Goal: Task Accomplishment & Management: Manage account settings

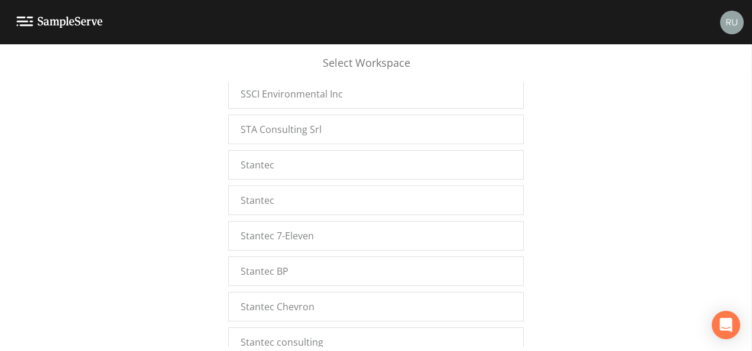
scroll to position [15834, 0]
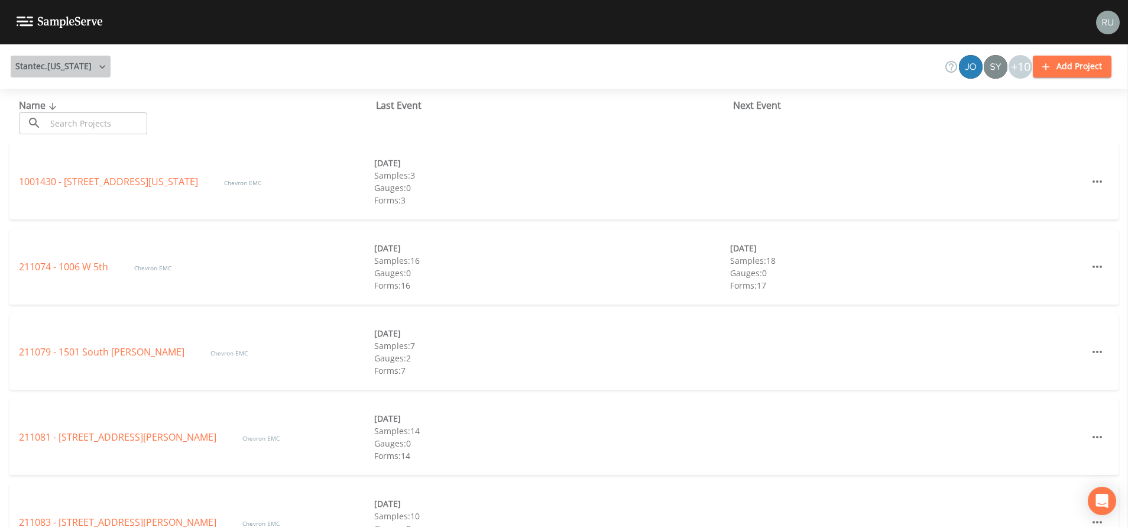
click at [96, 64] on icon "button" at bounding box center [102, 67] width 12 height 12
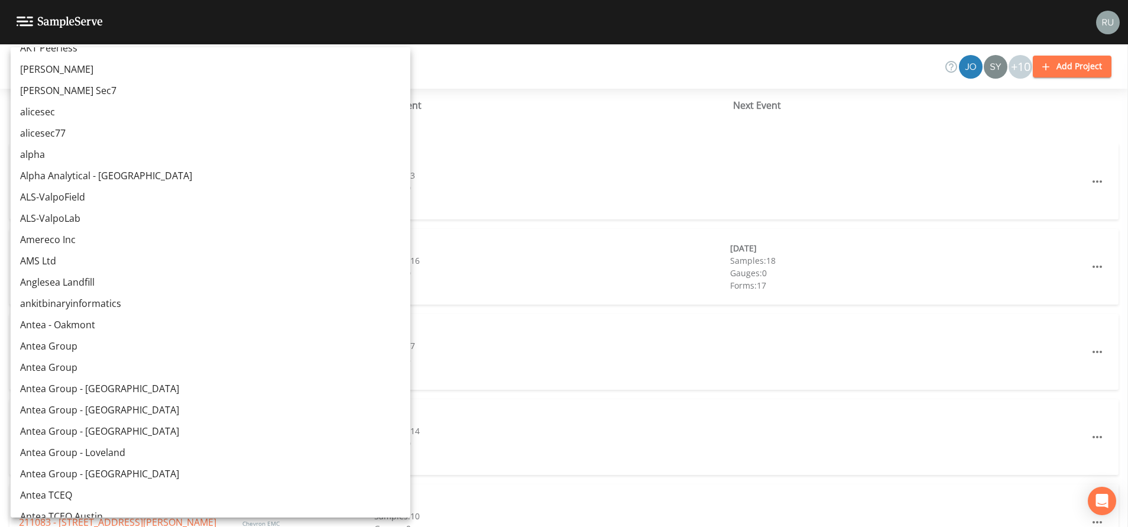
scroll to position [6061, 0]
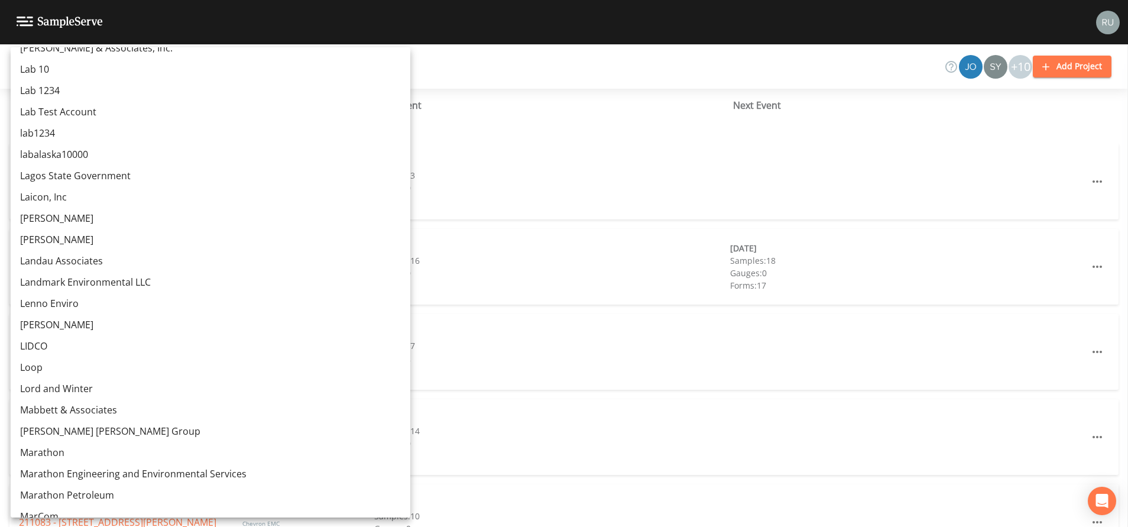
click at [126, 286] on link "Landmark Environmental LLC" at bounding box center [211, 281] width 400 height 21
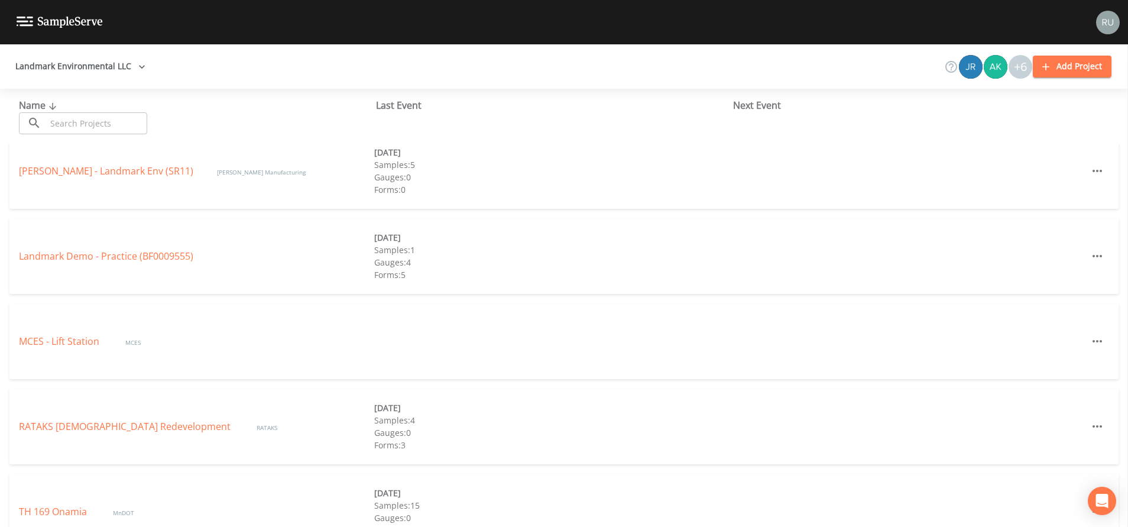
scroll to position [177, 0]
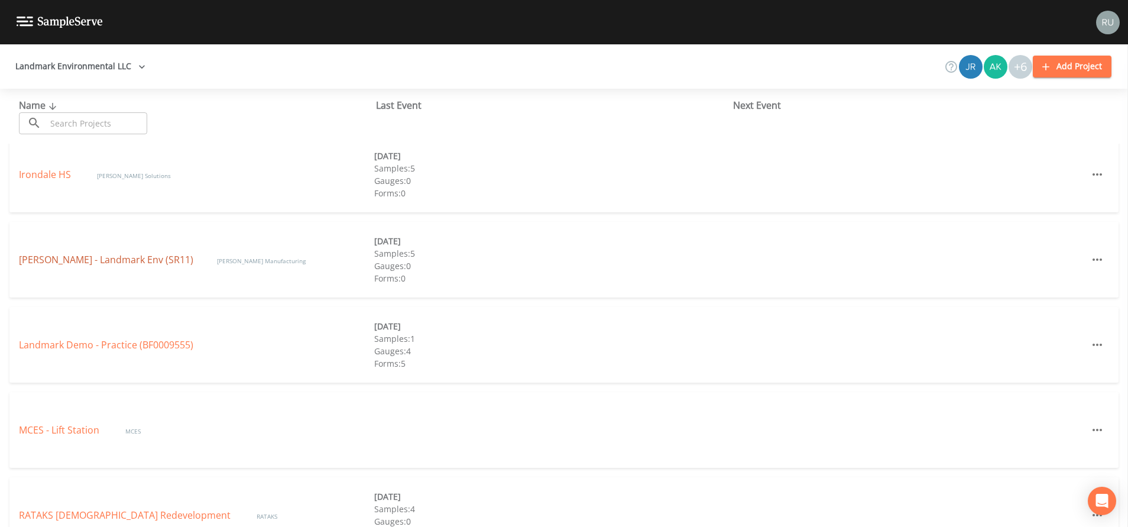
click at [56, 257] on link "Kurt Mfg - Landmark Env (SR11)" at bounding box center [106, 259] width 174 height 13
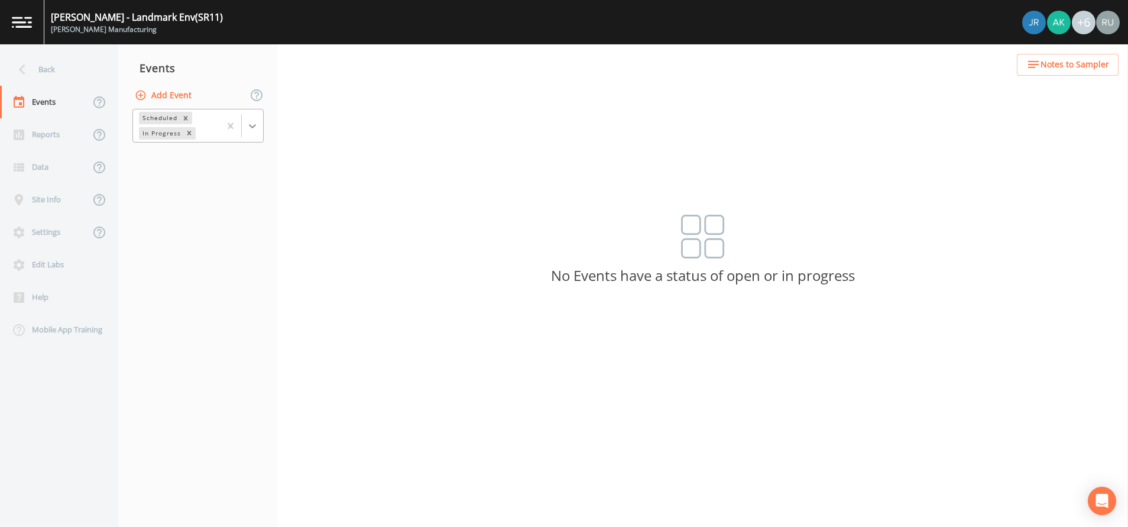
click at [255, 124] on icon at bounding box center [253, 126] width 12 height 12
click at [204, 164] on div "Completed" at bounding box center [197, 160] width 131 height 20
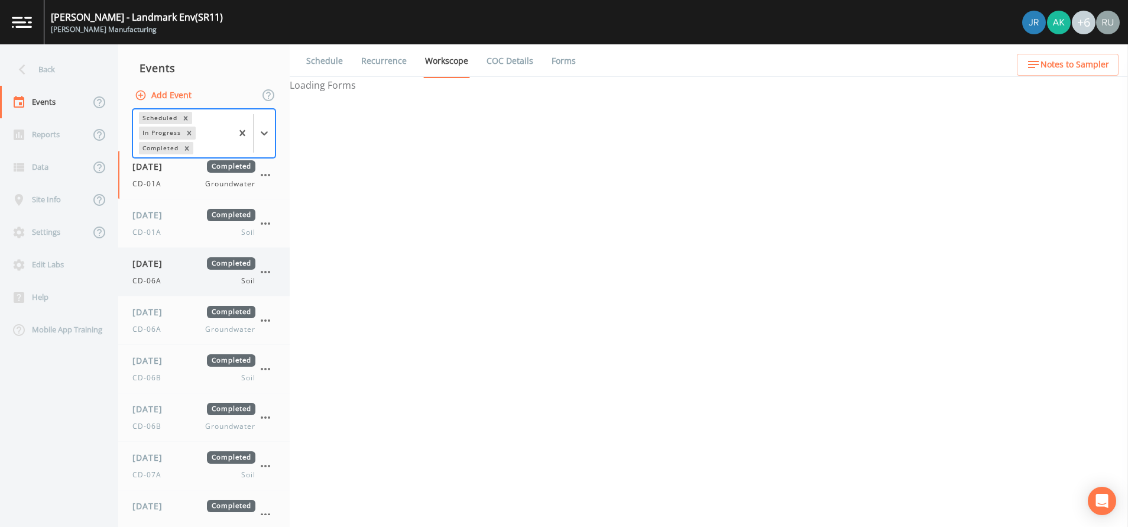
select select "4f082be6-97a7-4f70-a81f-c26a4e896ad7"
select select "d1353bd6-e69c-47f2-b562-038a0934dacb"
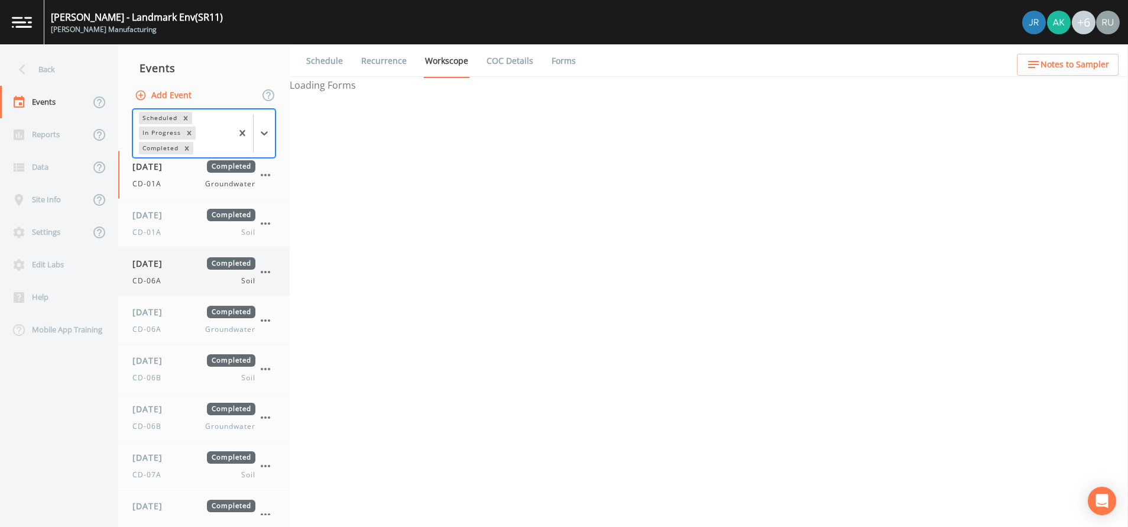
select select "d1353bd6-e69c-47f2-b562-038a0934dacb"
select select "4f082be6-97a7-4f70-a81f-c26a4e896ad7"
select select "d1353bd6-e69c-47f2-b562-038a0934dacb"
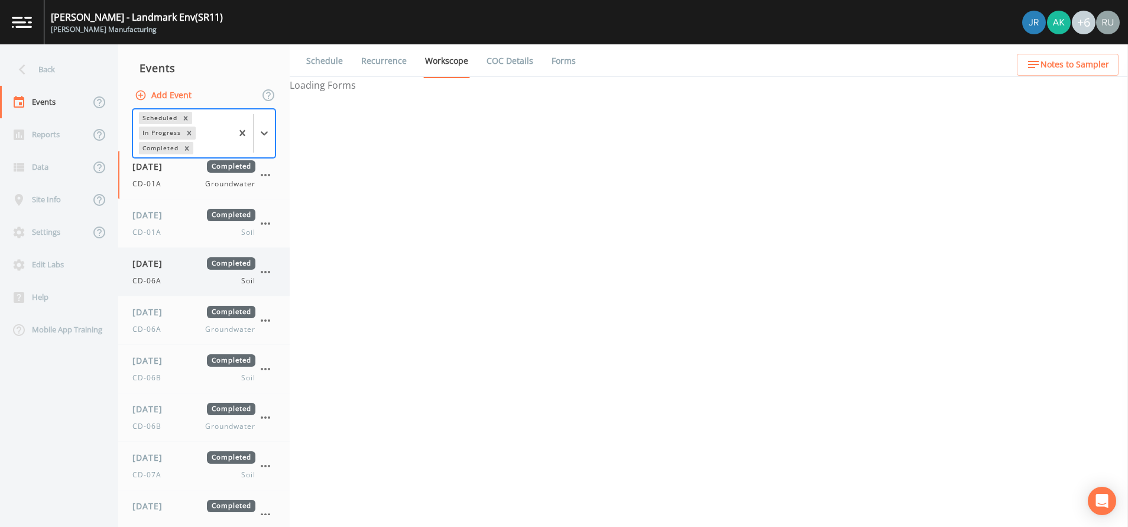
select select "113d60c2-1cc6-448a-b1a5-f24f0680451d"
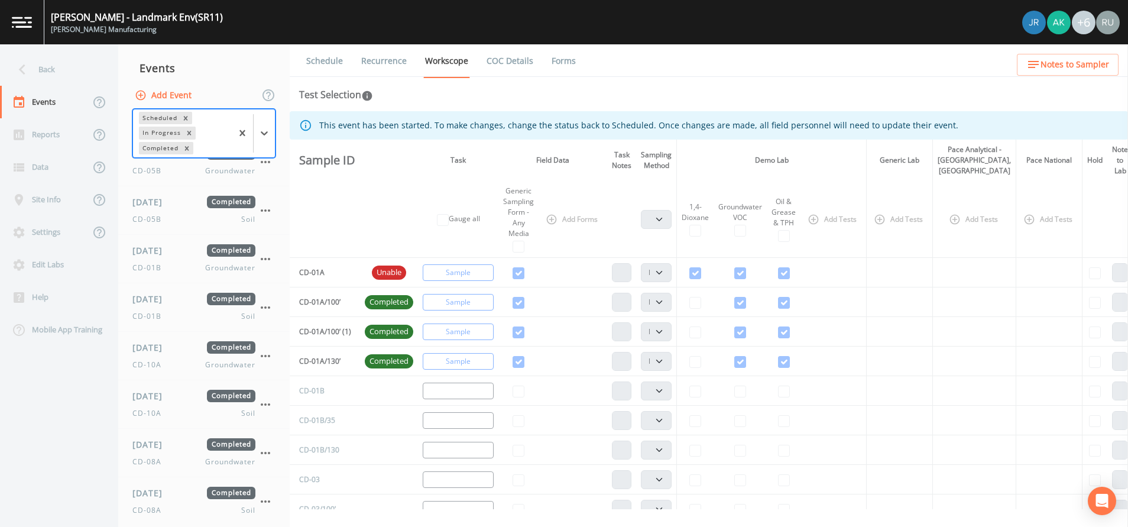
scroll to position [848, 0]
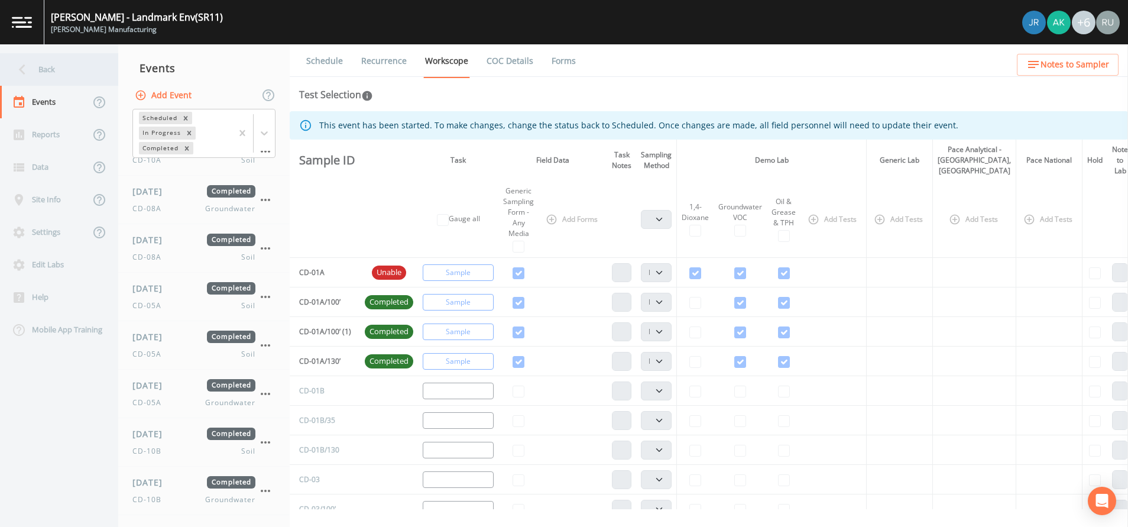
click at [39, 67] on div "Back" at bounding box center [53, 69] width 106 height 33
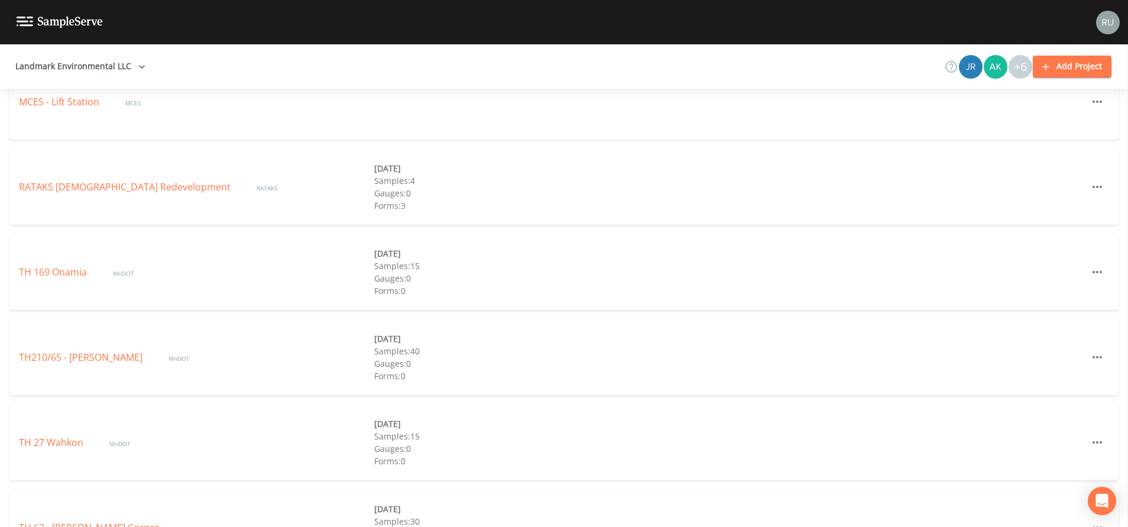
scroll to position [461, 0]
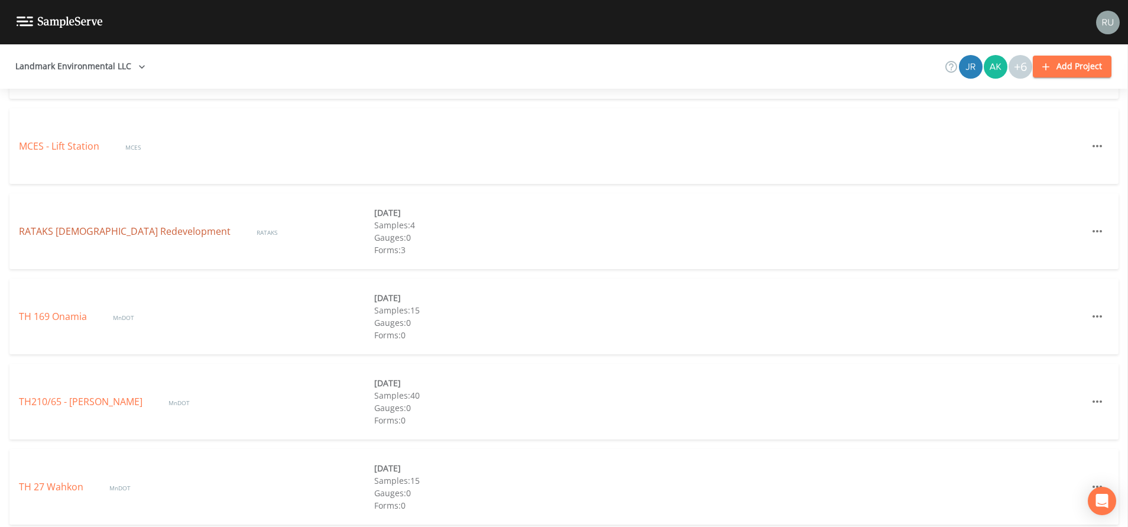
click at [57, 231] on link "RATAKS Church Redevelopment" at bounding box center [126, 231] width 214 height 13
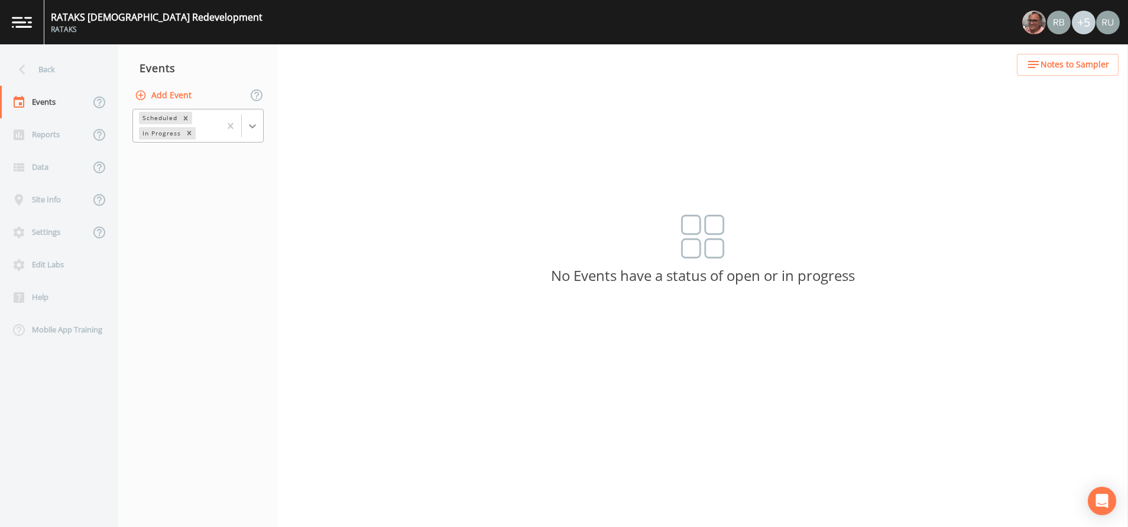
click at [253, 128] on icon at bounding box center [252, 126] width 7 height 4
click at [173, 164] on div "Completed" at bounding box center [197, 160] width 131 height 20
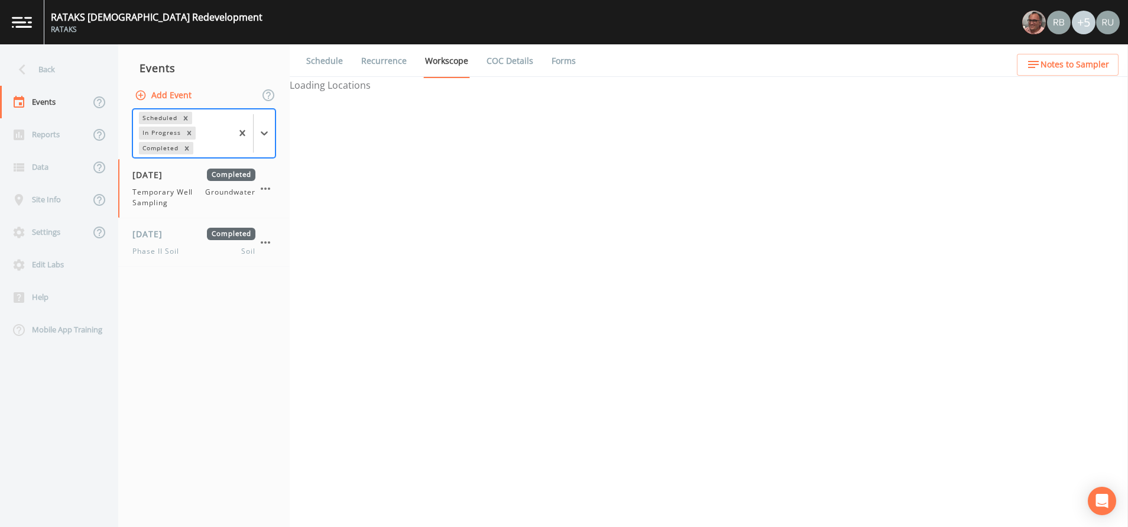
select select "0b1af911-289b-4d7b-9fdf-156f6d27a2cf"
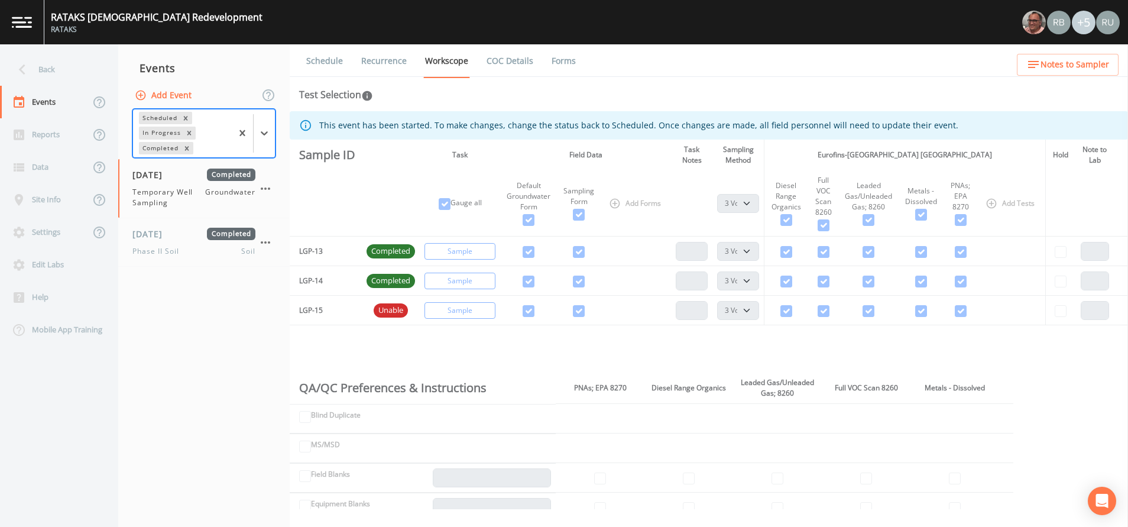
select select "0b1af911-289b-4d7b-9fdf-156f6d27a2cf"
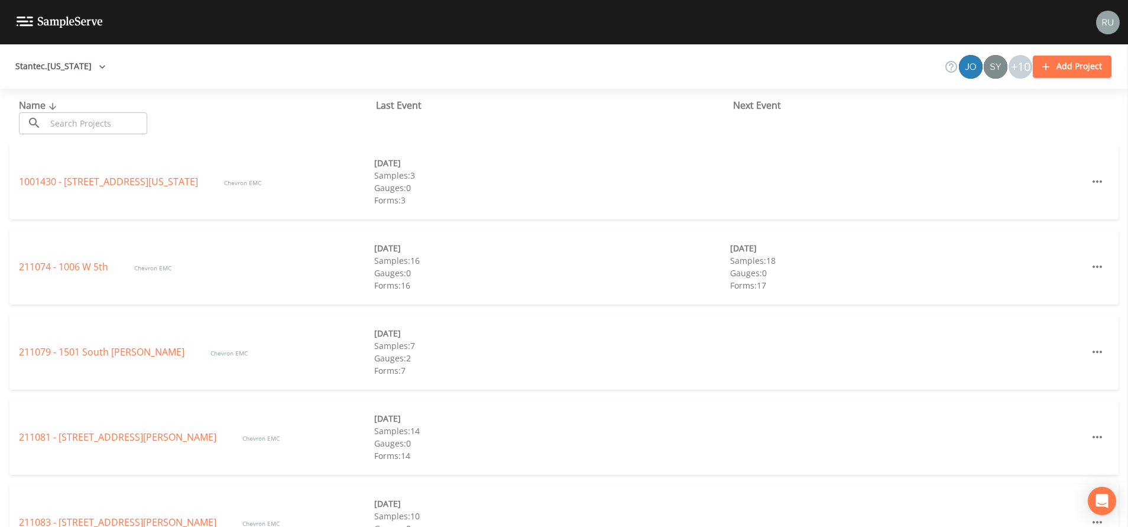
click at [51, 64] on button "Stantec.Alaska" at bounding box center [61, 67] width 100 height 22
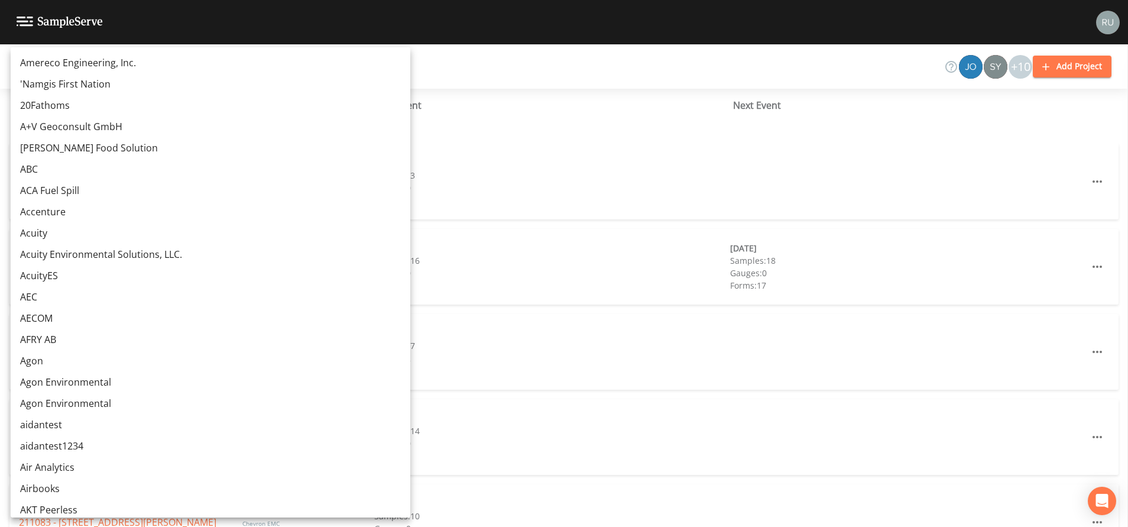
scroll to position [9468, 0]
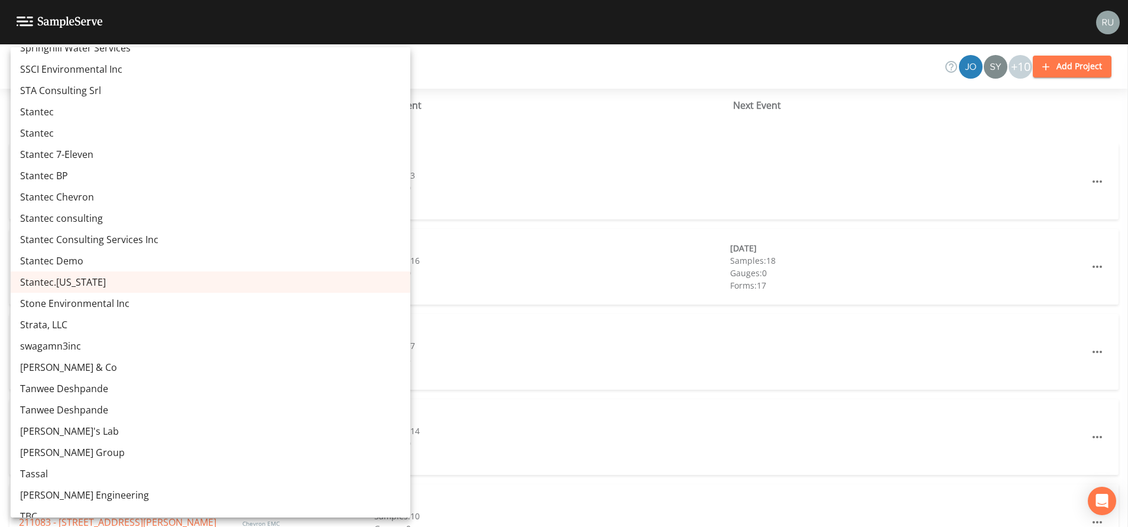
click at [386, 40] on div at bounding box center [564, 263] width 1128 height 527
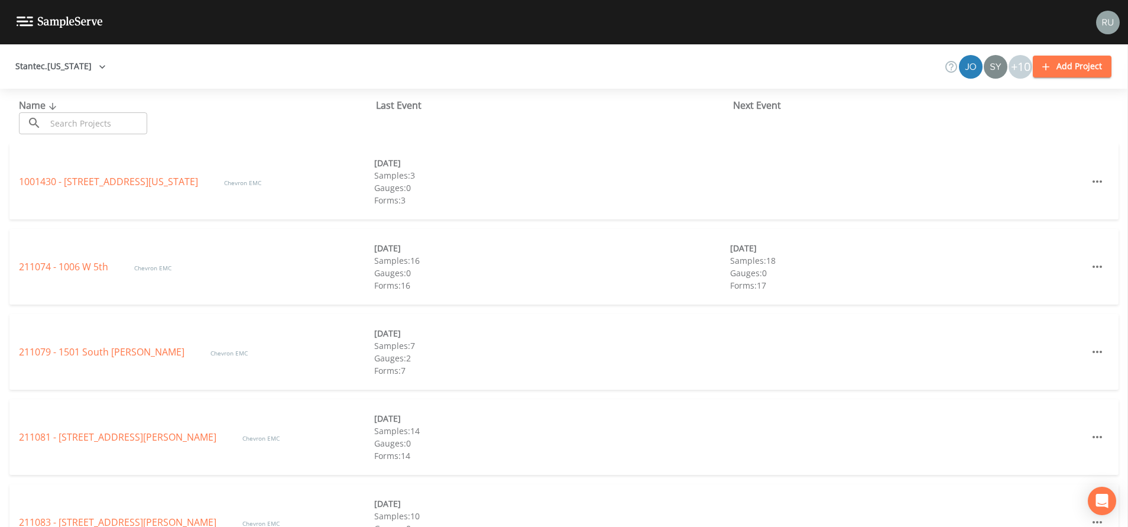
click at [47, 352] on link "211079 - 1501 South Cushman" at bounding box center [103, 351] width 168 height 13
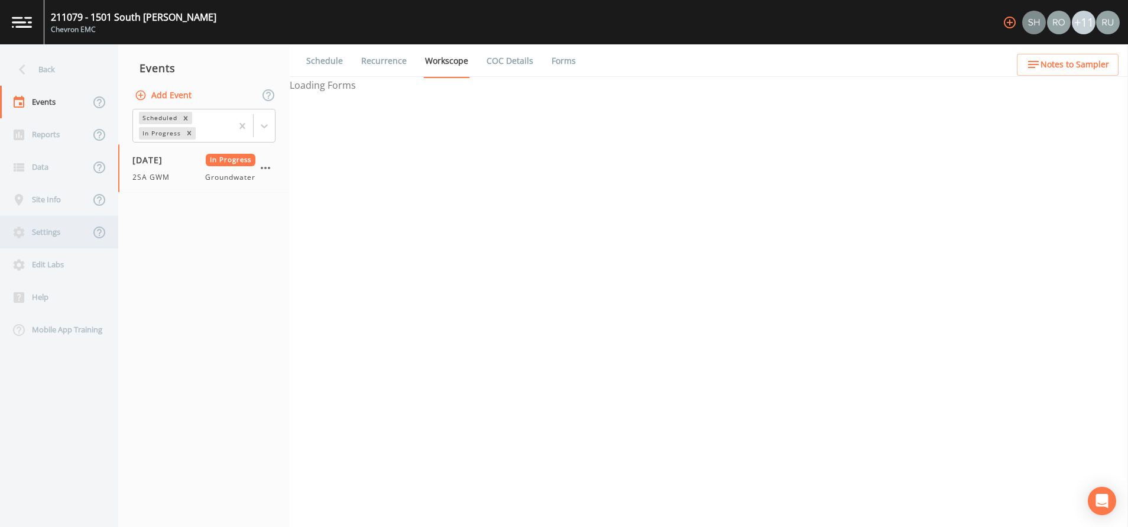
click at [43, 231] on div "Settings" at bounding box center [45, 232] width 90 height 33
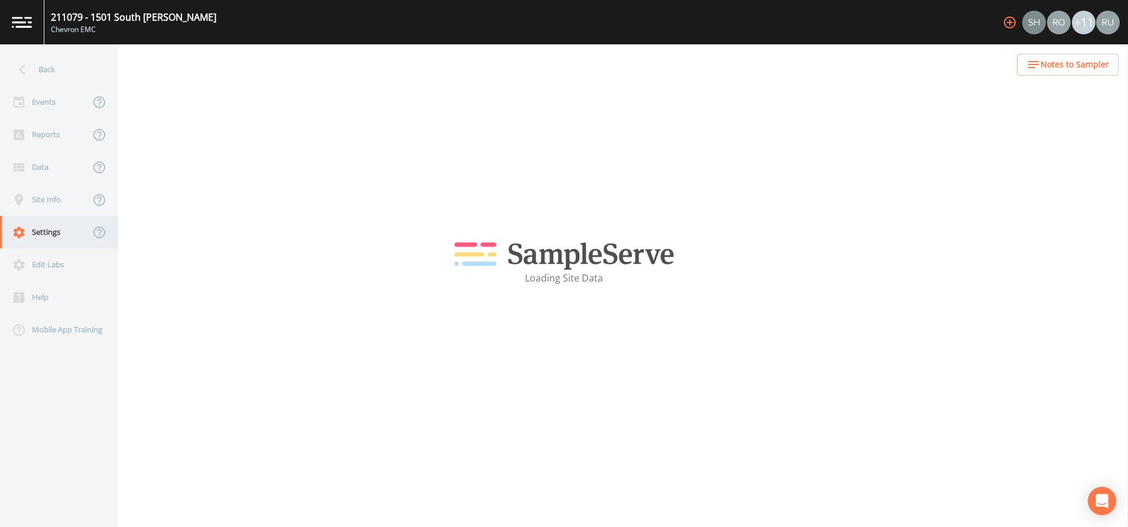
select select "2bfc9921-07cb-448e-a2bb-0a2701ef13fb"
select select "[GEOGRAPHIC_DATA]"
select select "US/[US_STATE]"
select select "Place in container"
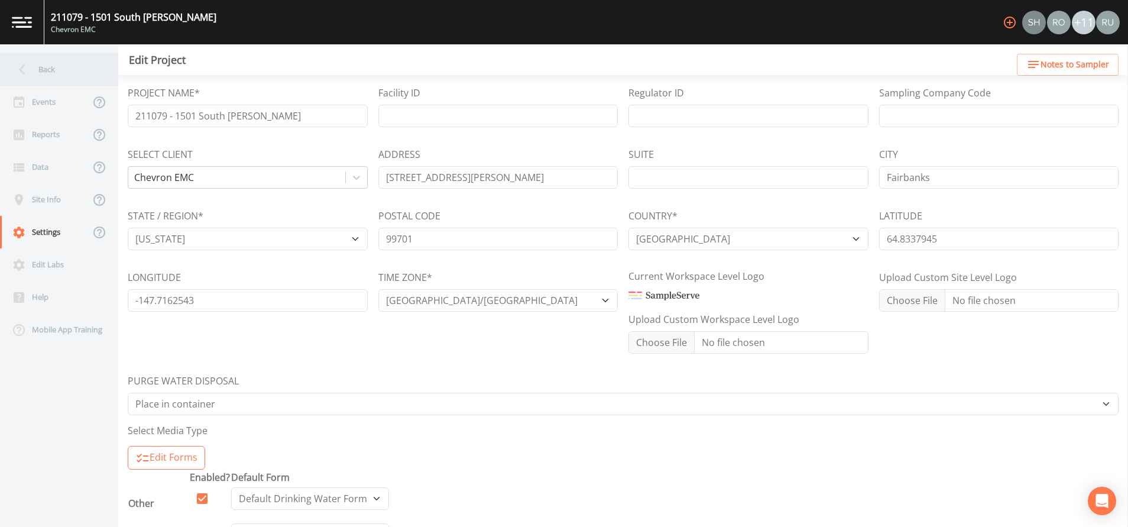
click at [31, 61] on icon at bounding box center [22, 69] width 21 height 21
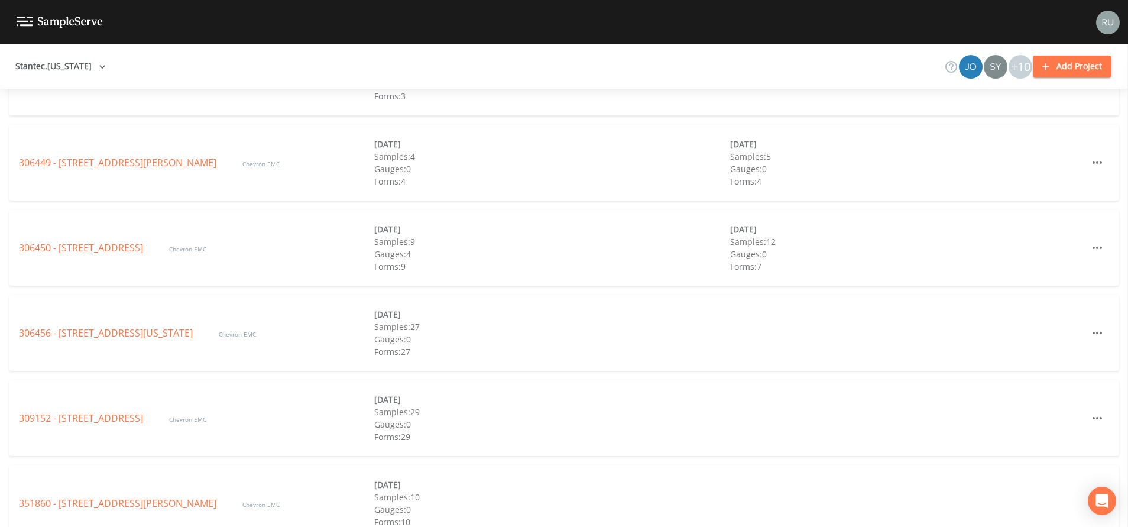
scroll to position [887, 0]
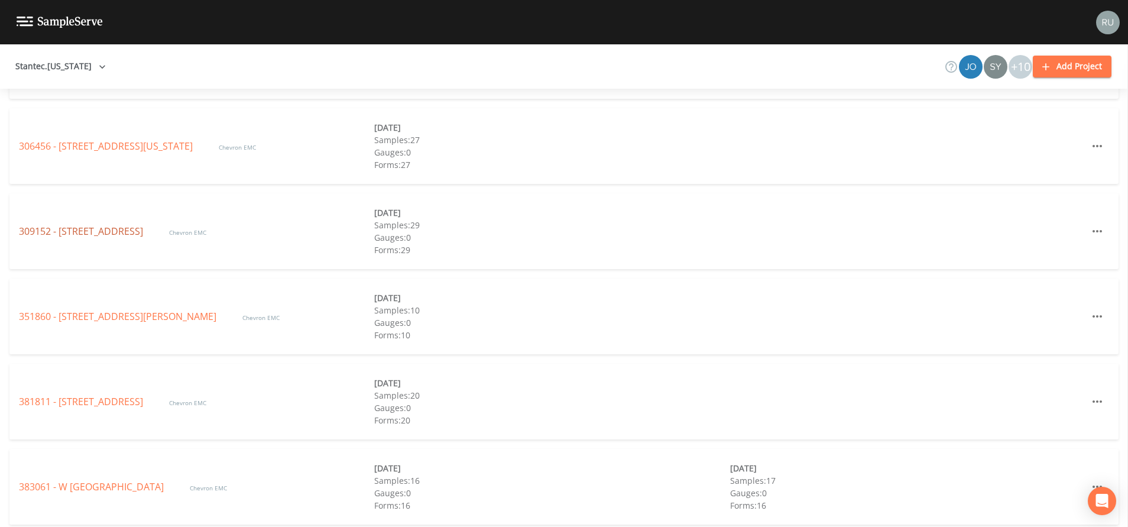
click at [83, 229] on link "309152 - 6223 Old Airport Rd." at bounding box center [82, 231] width 127 height 13
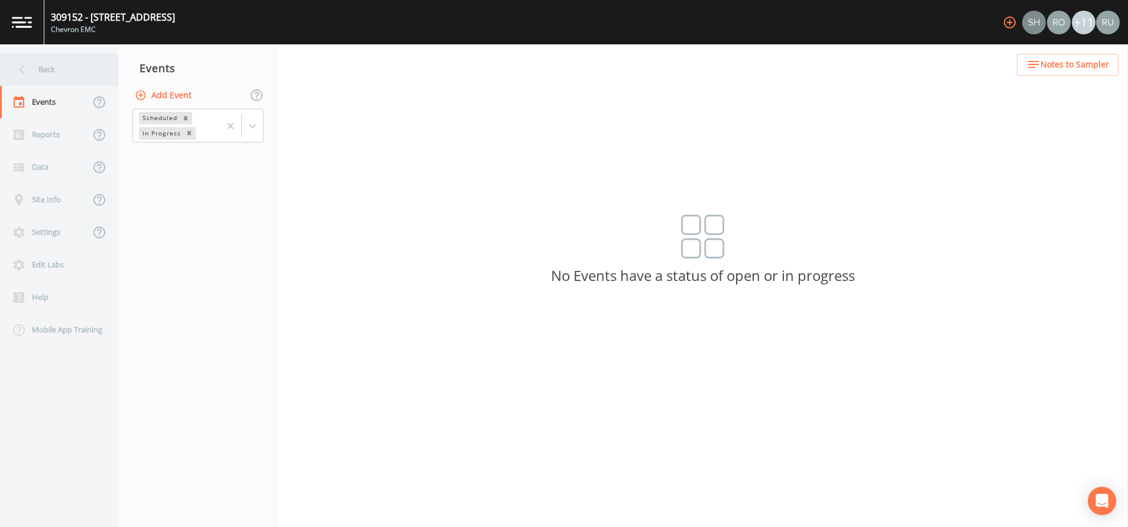
click at [38, 63] on div "Back" at bounding box center [53, 69] width 106 height 33
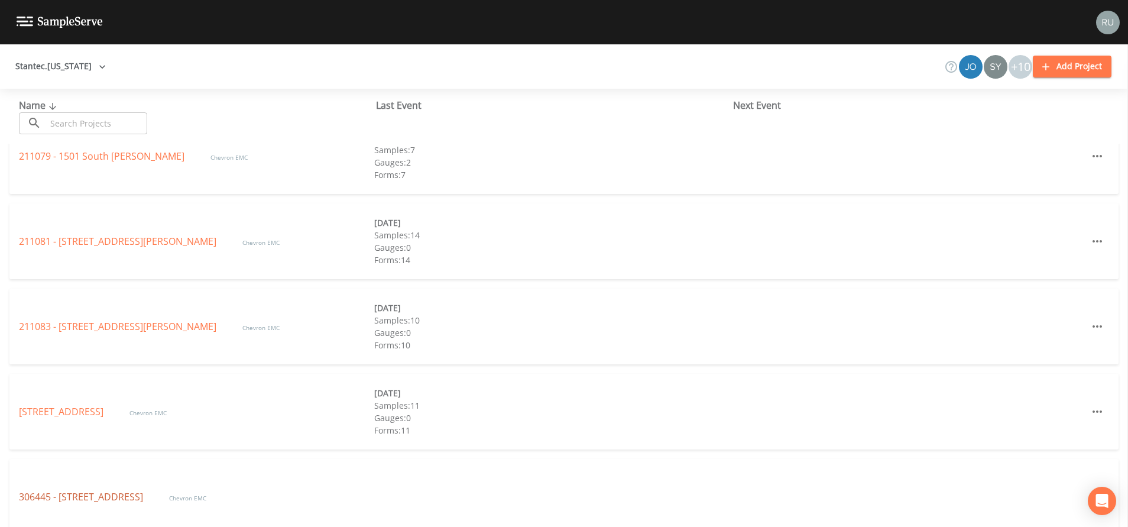
scroll to position [355, 0]
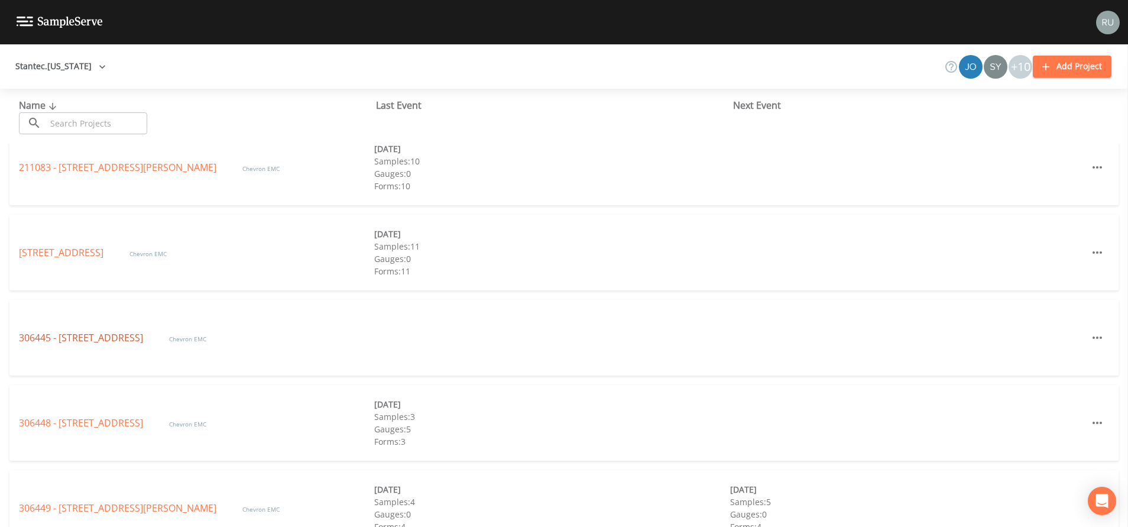
click at [75, 339] on link "306445 - 311 Tlingit Way" at bounding box center [82, 337] width 127 height 13
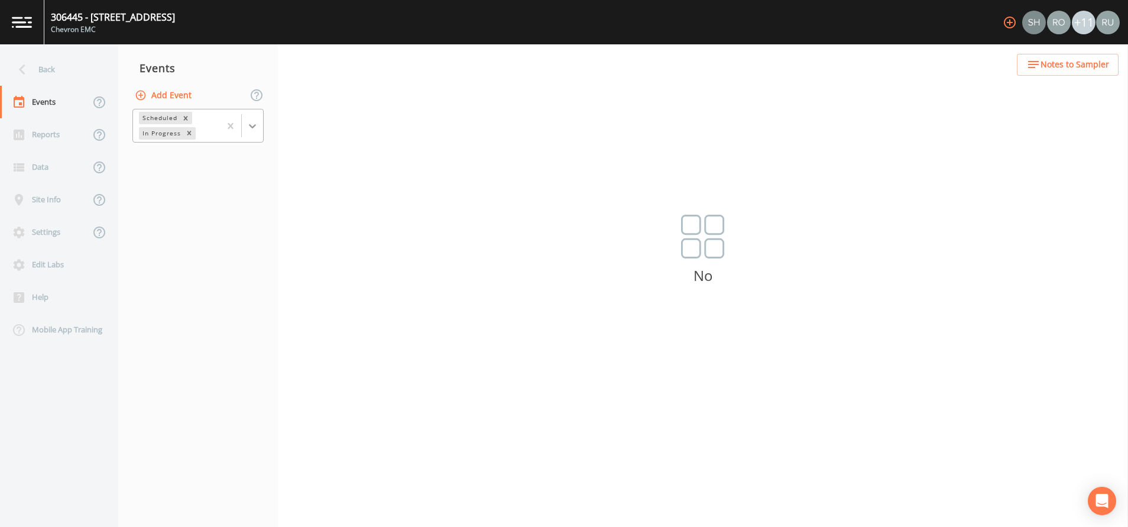
click at [257, 128] on icon at bounding box center [253, 126] width 12 height 12
click at [187, 161] on div "Completed" at bounding box center [197, 160] width 131 height 20
click at [44, 72] on div "Back" at bounding box center [53, 69] width 106 height 33
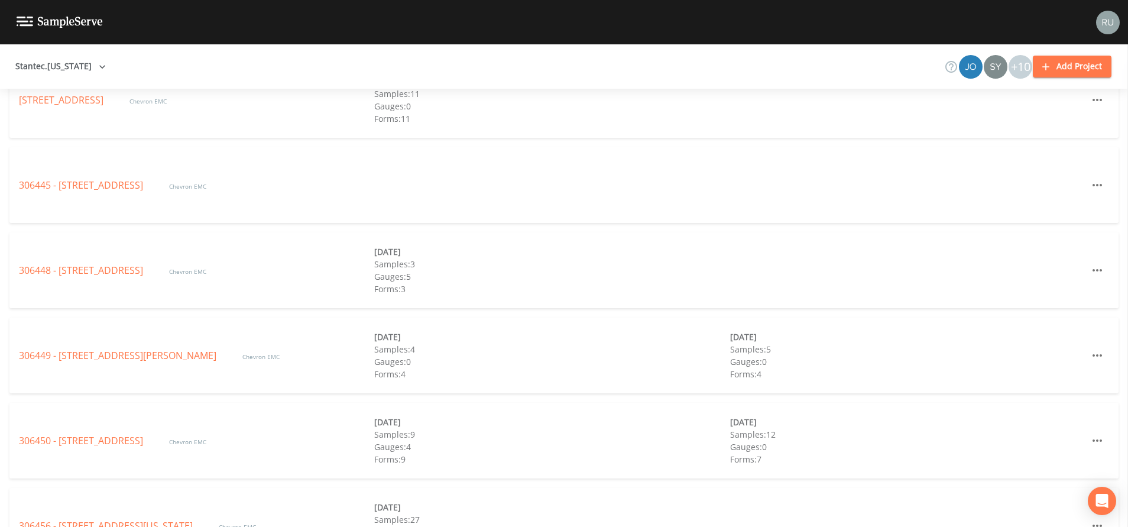
scroll to position [532, 0]
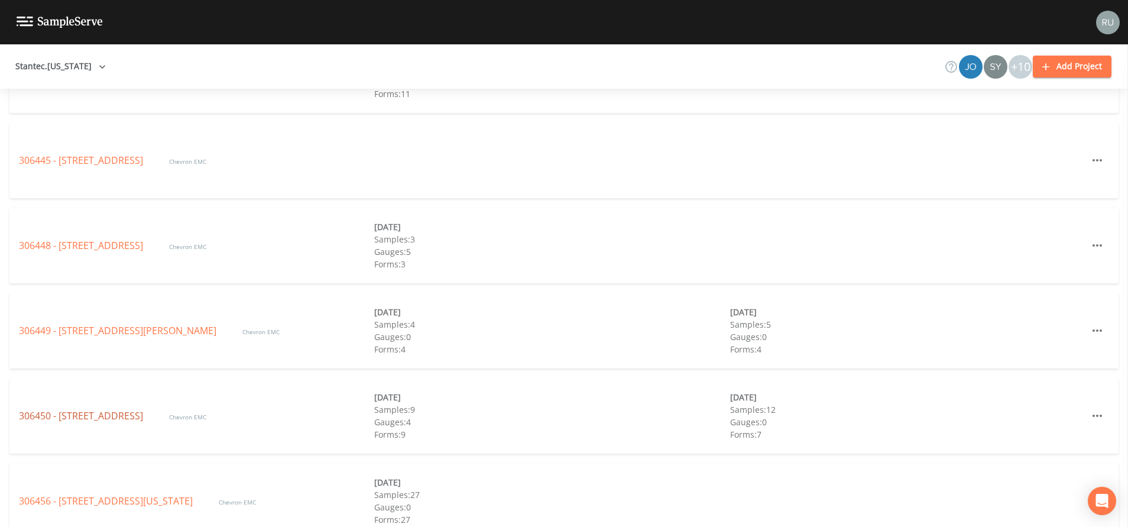
click at [83, 416] on link "306450 - 4351 Old International Airport Rd." at bounding box center [82, 415] width 127 height 13
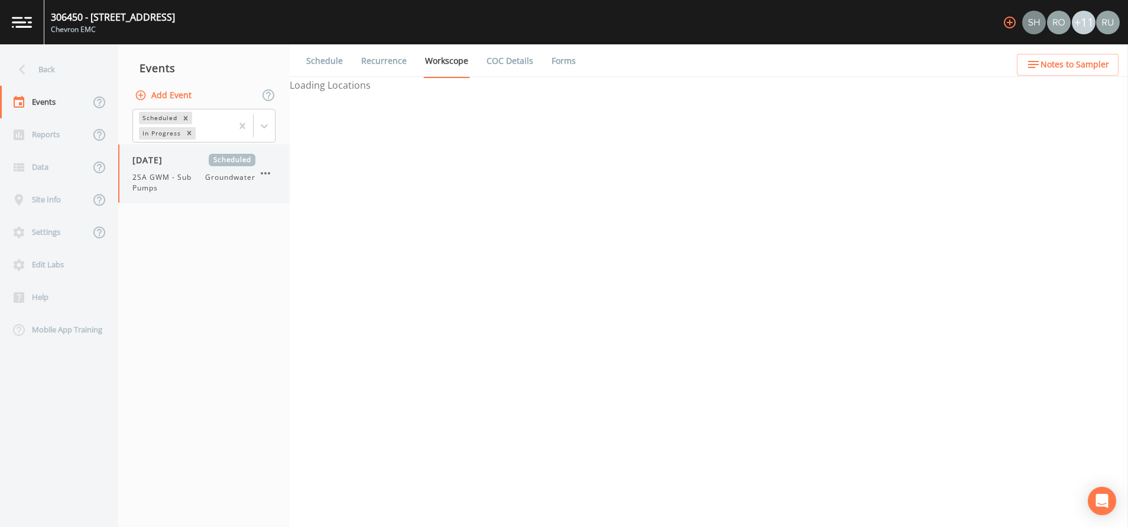
select select "4f082be6-97a7-4f70-a81f-c26a4e896ad7"
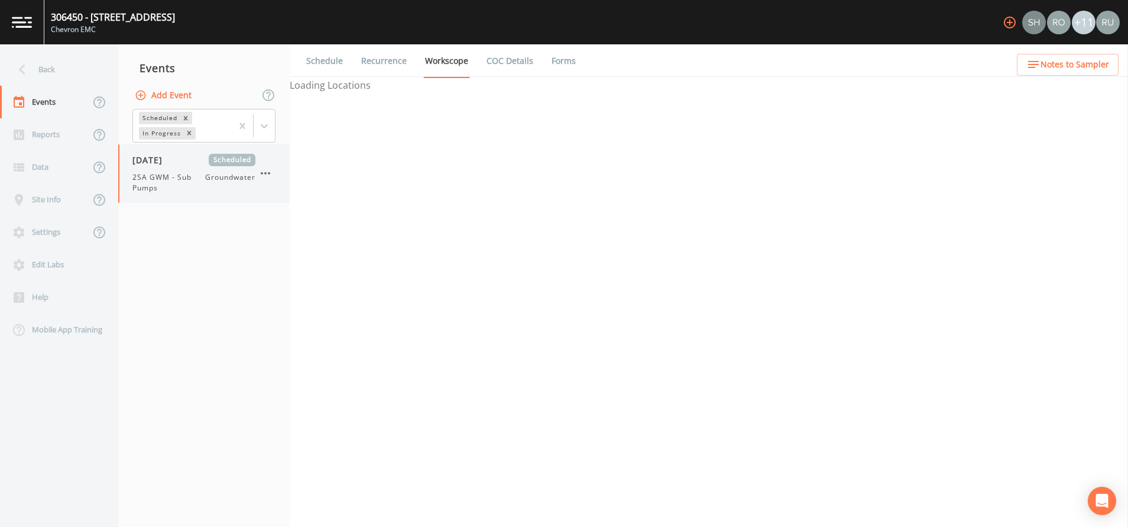
select select "4f082be6-97a7-4f70-a81f-c26a4e896ad7"
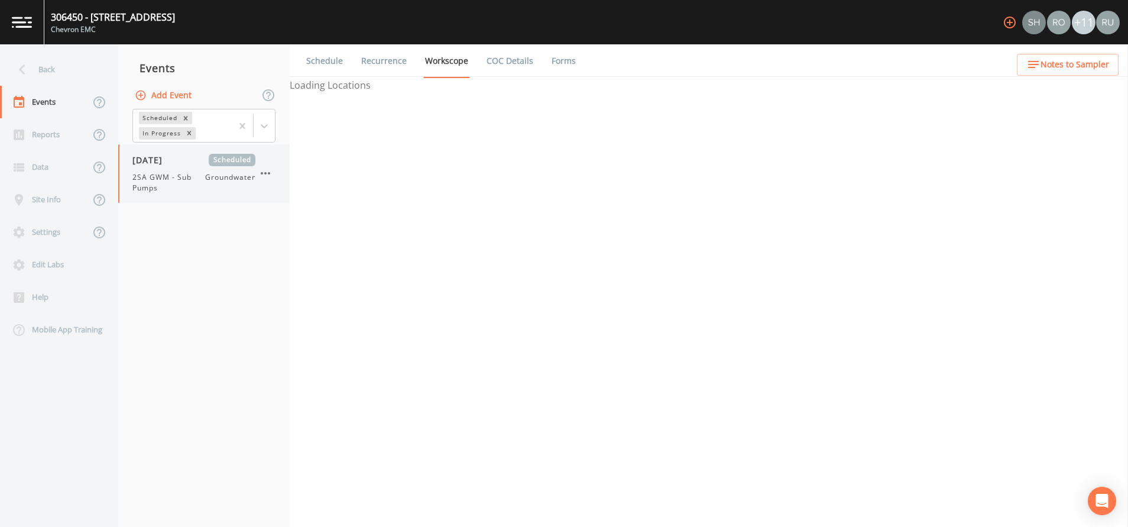
select select "4f082be6-97a7-4f70-a81f-c26a4e896ad7"
select select "b7107e87-f6b0-4b3f-b4ae-62e76044fc80"
select select "c6e039ad-2723-42af-b5fe-524c429f6976"
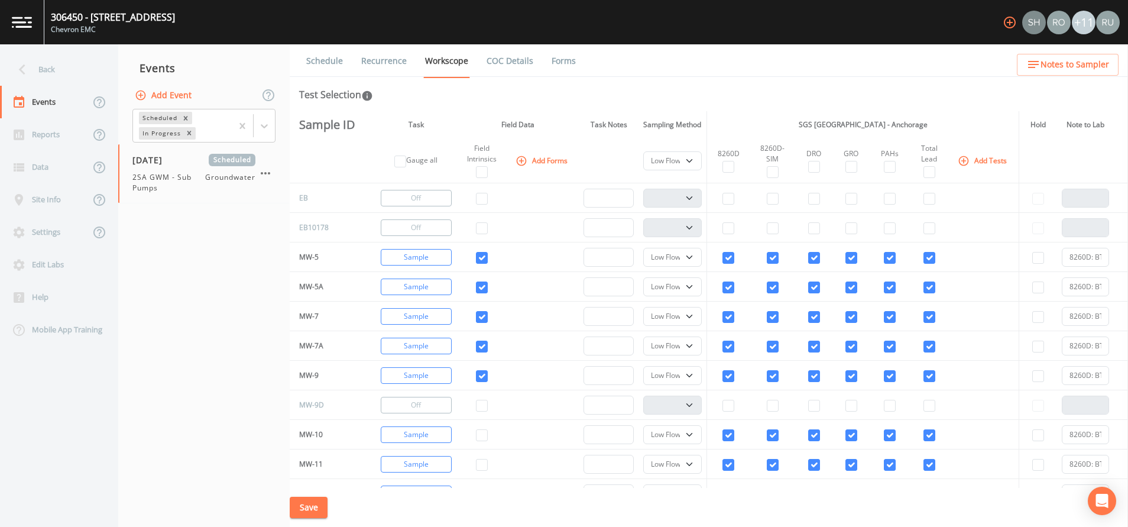
click at [38, 66] on div "Back" at bounding box center [53, 69] width 106 height 33
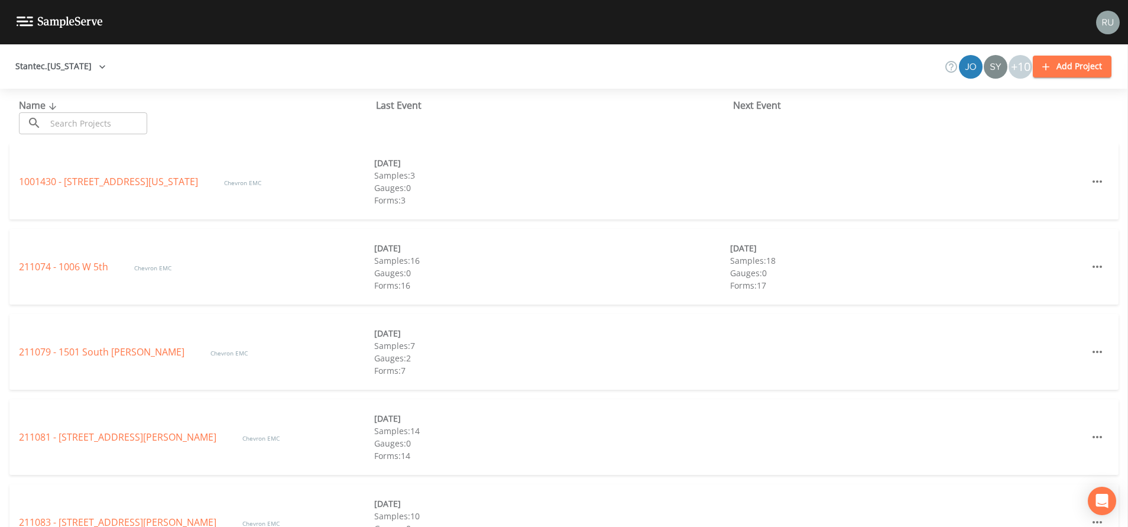
click at [66, 65] on button "Stantec.Alaska" at bounding box center [61, 67] width 100 height 22
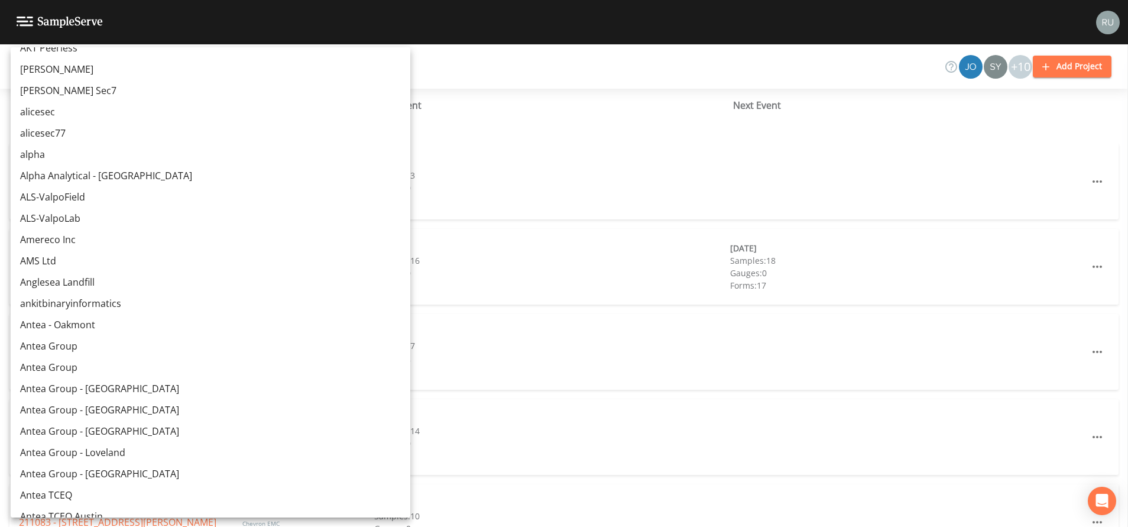
scroll to position [6061, 0]
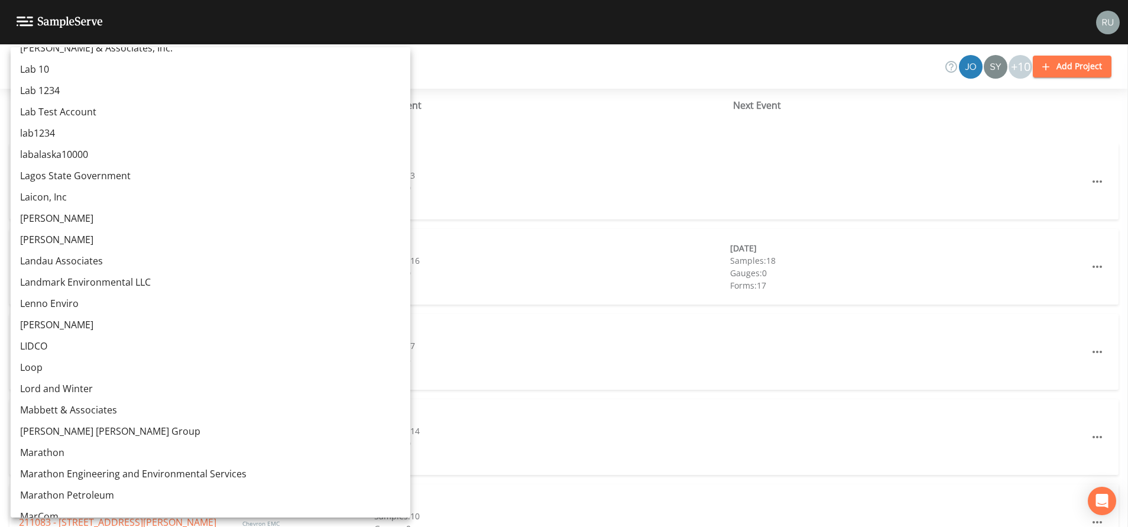
click at [79, 277] on link "Landmark Environmental LLC" at bounding box center [211, 281] width 400 height 21
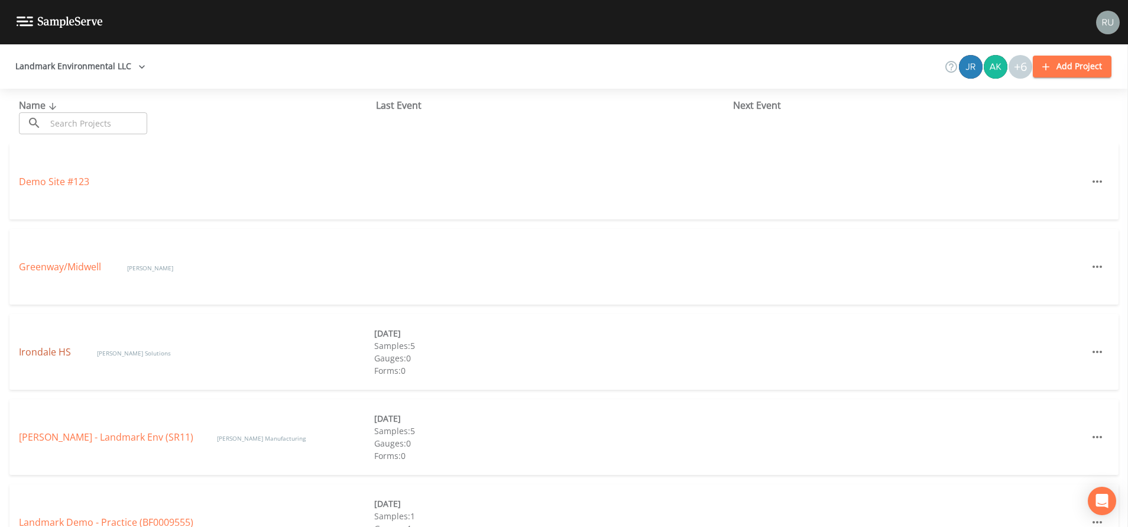
click at [41, 353] on link "Irondale HS" at bounding box center [46, 351] width 54 height 13
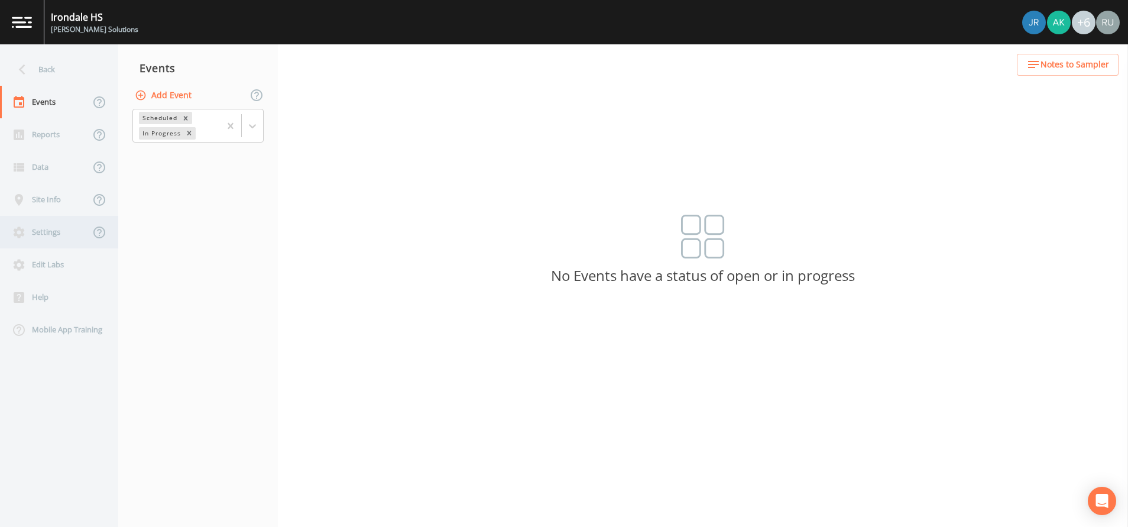
click at [40, 228] on div "Settings" at bounding box center [45, 232] width 90 height 33
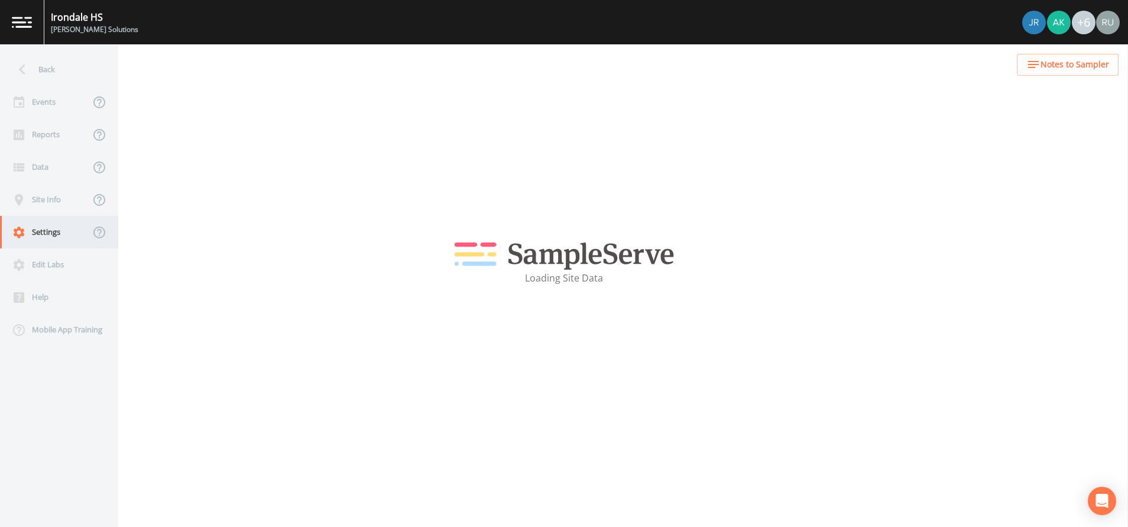
select select "2d7cff81-c4d8-4a74-8d84-d4957e4f44c3"
select select "[GEOGRAPHIC_DATA]"
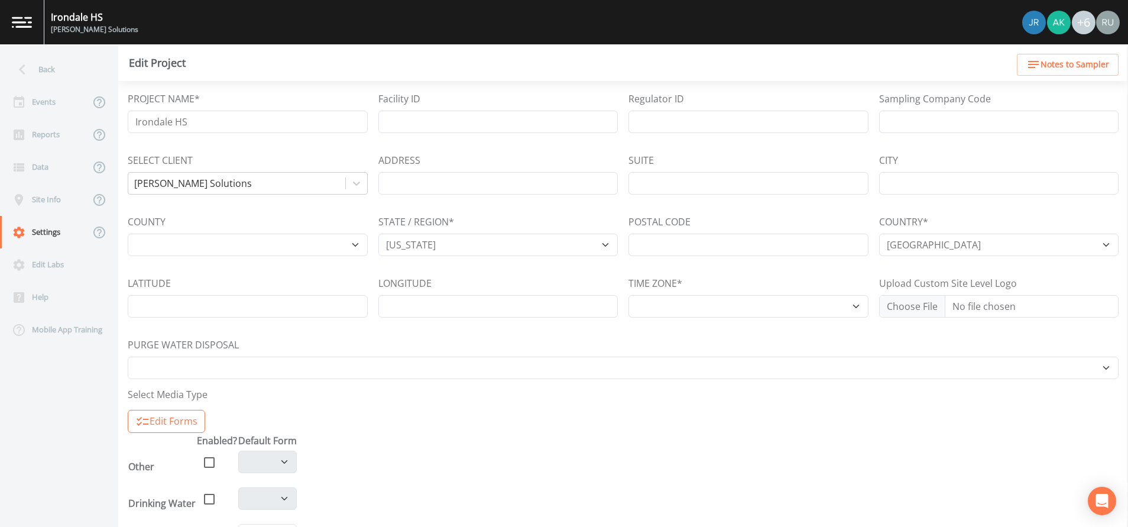
select select "US/Central"
select select "Pour on ground"
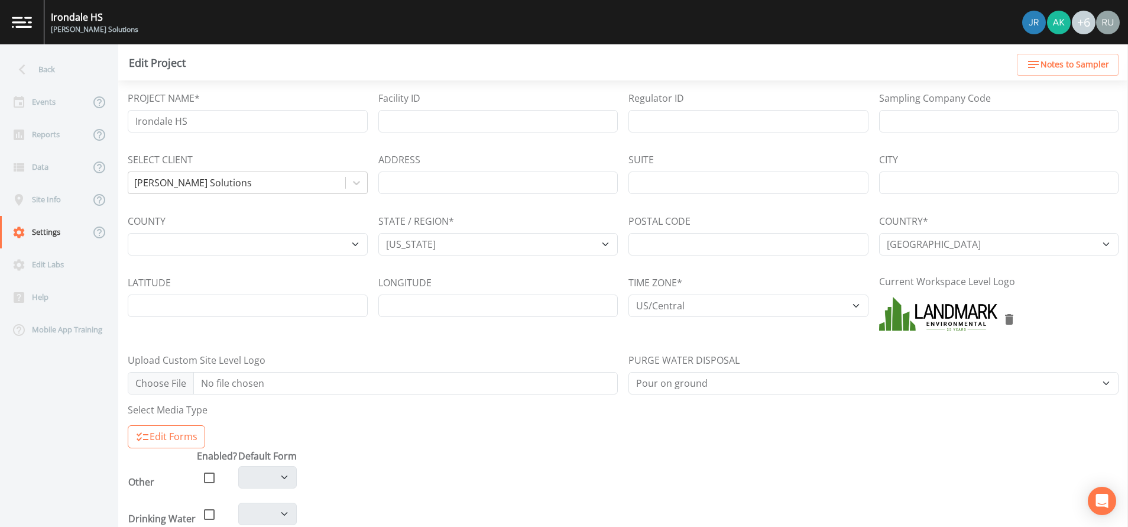
select select "c4cb78a6-fcb8-4fa7-89a2-f1df6f16d147"
select select "b771d3f4-2590-47cf-a1e7-9faa0a82d635"
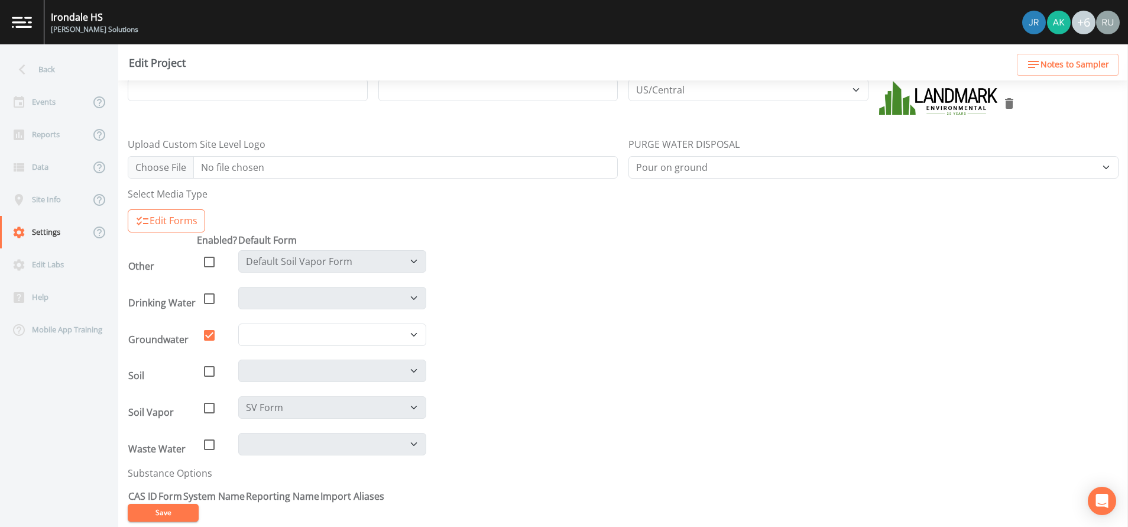
scroll to position [229, 0]
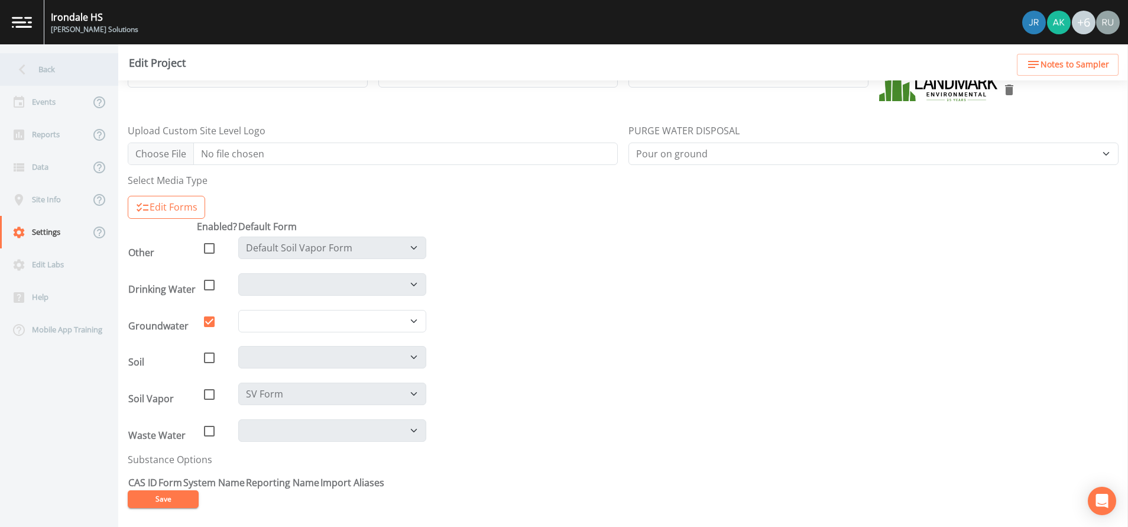
click at [40, 72] on div "Back" at bounding box center [53, 69] width 106 height 33
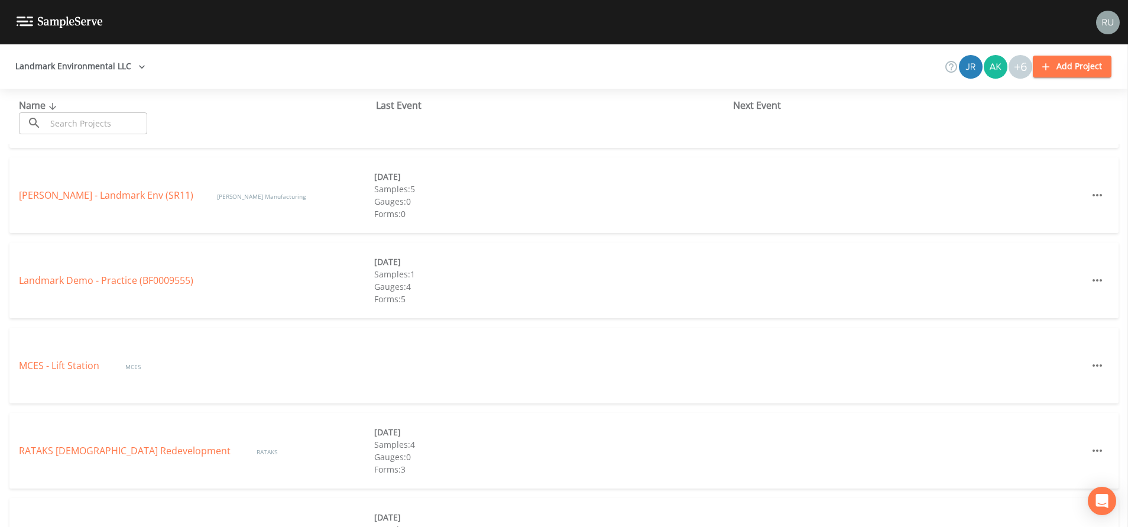
scroll to position [532, 0]
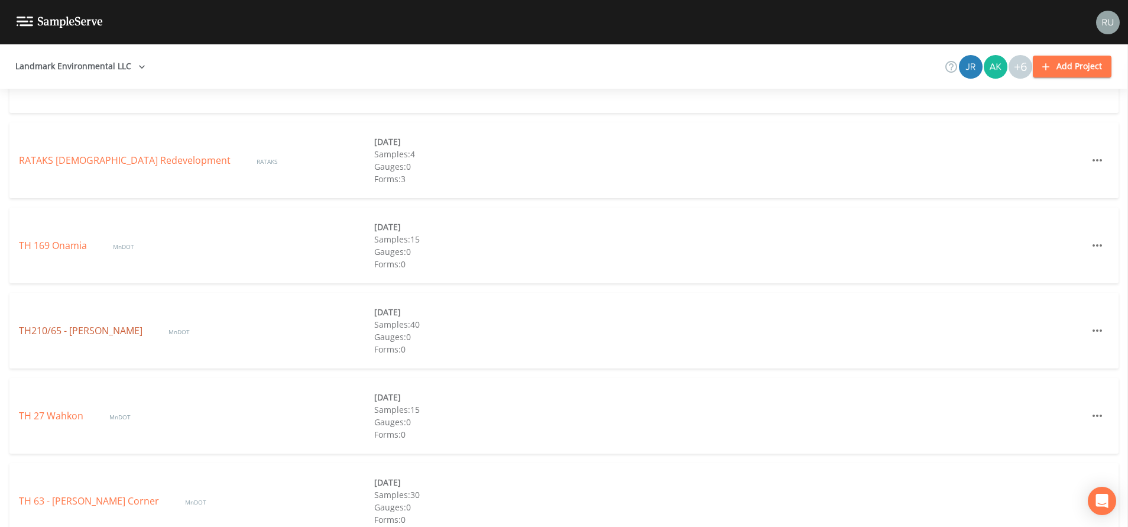
click at [54, 332] on link "TH210/65 - [PERSON_NAME]" at bounding box center [82, 330] width 126 height 13
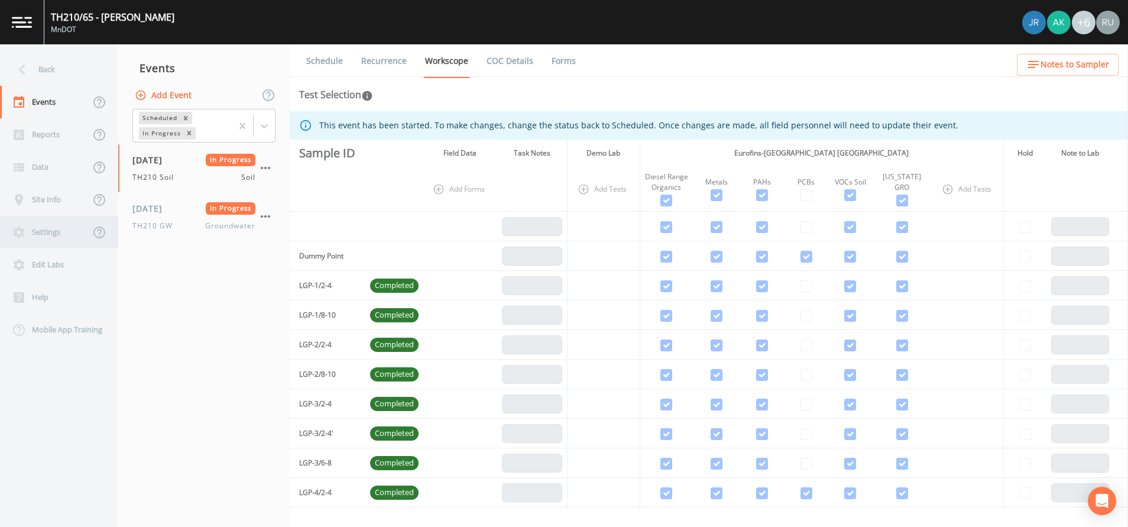
click at [53, 235] on div "Settings" at bounding box center [45, 232] width 90 height 33
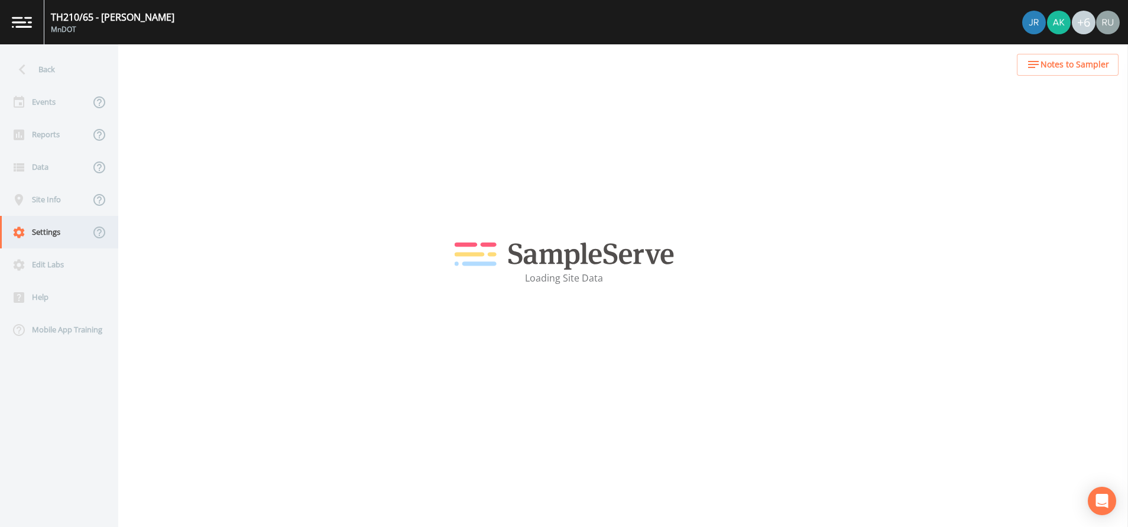
select select "2d7cff81-c4d8-4a74-8d84-d4957e4f44c3"
select select "[GEOGRAPHIC_DATA]"
select select "US/Central"
select select "Pour on ground"
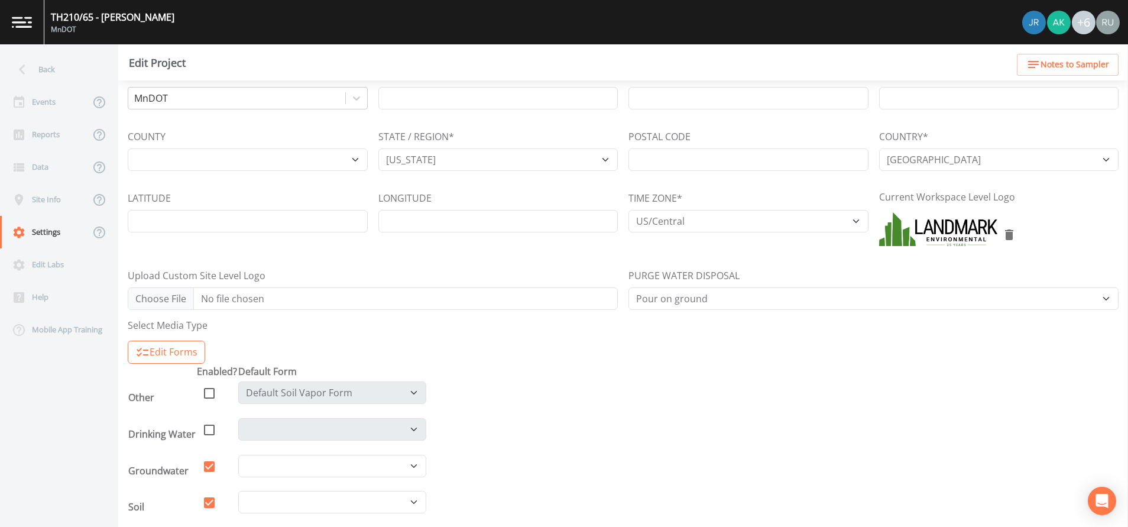
scroll to position [229, 0]
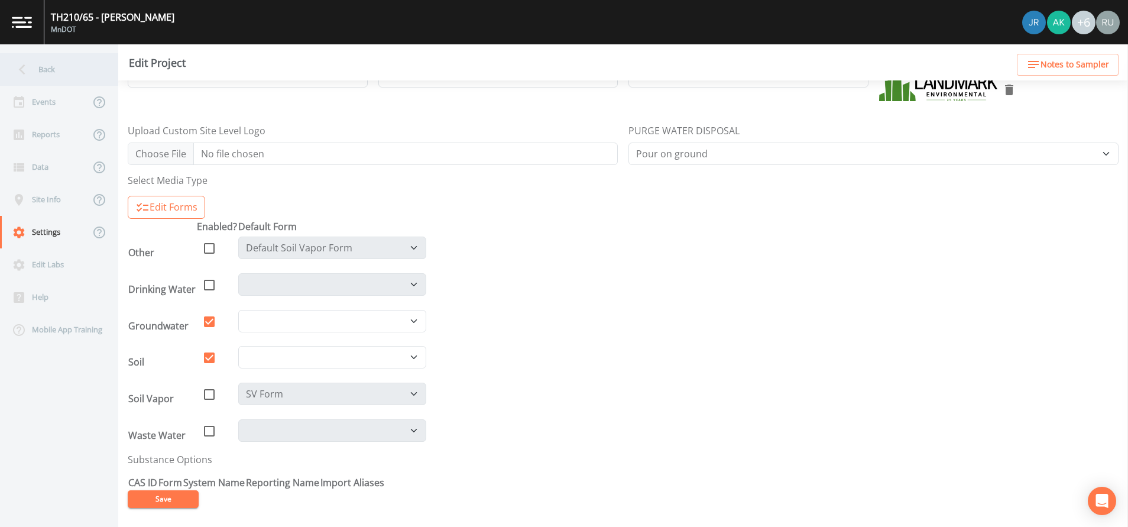
click at [30, 74] on icon at bounding box center [22, 69] width 21 height 21
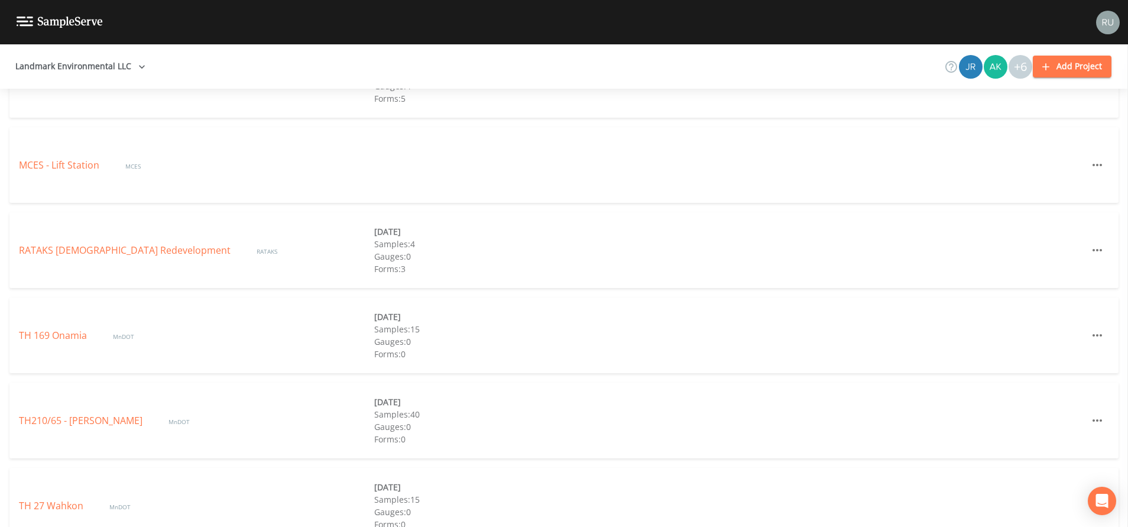
scroll to position [444, 0]
click at [55, 338] on link "TH 169 Onamia" at bounding box center [54, 334] width 70 height 13
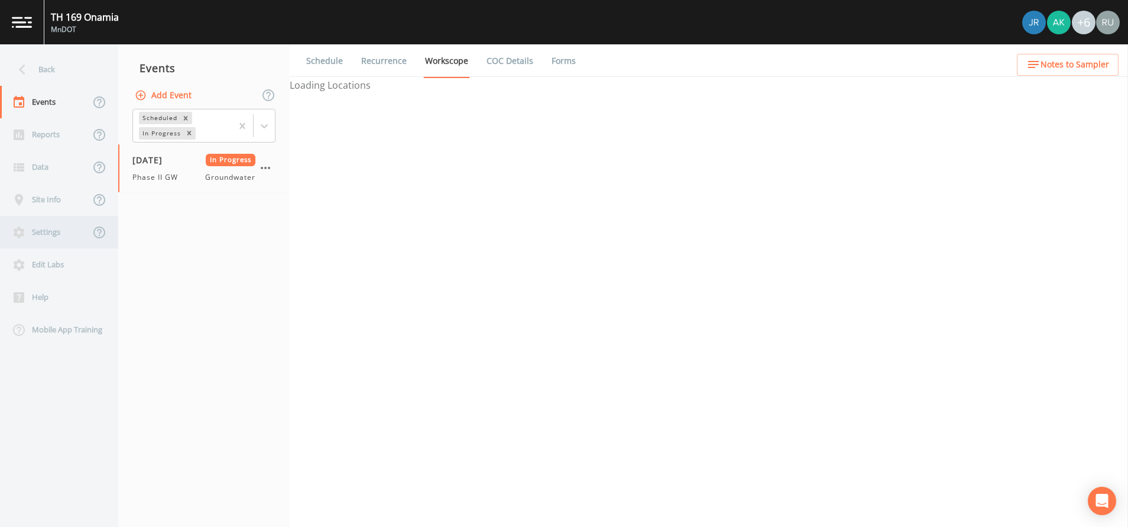
select select "0b1af911-289b-4d7b-9fdf-156f6d27a2cf"
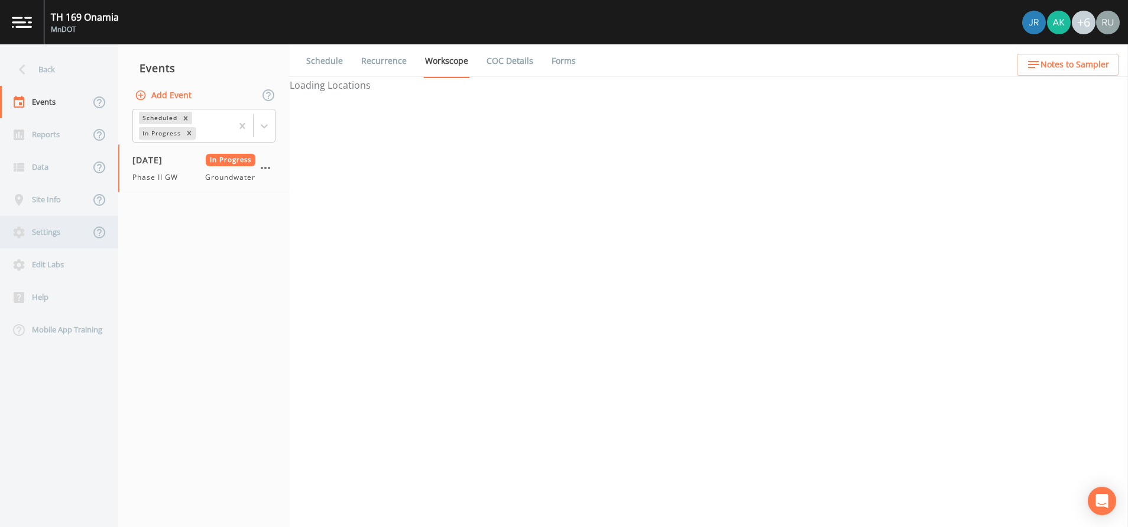
select select "0b1af911-289b-4d7b-9fdf-156f6d27a2cf"
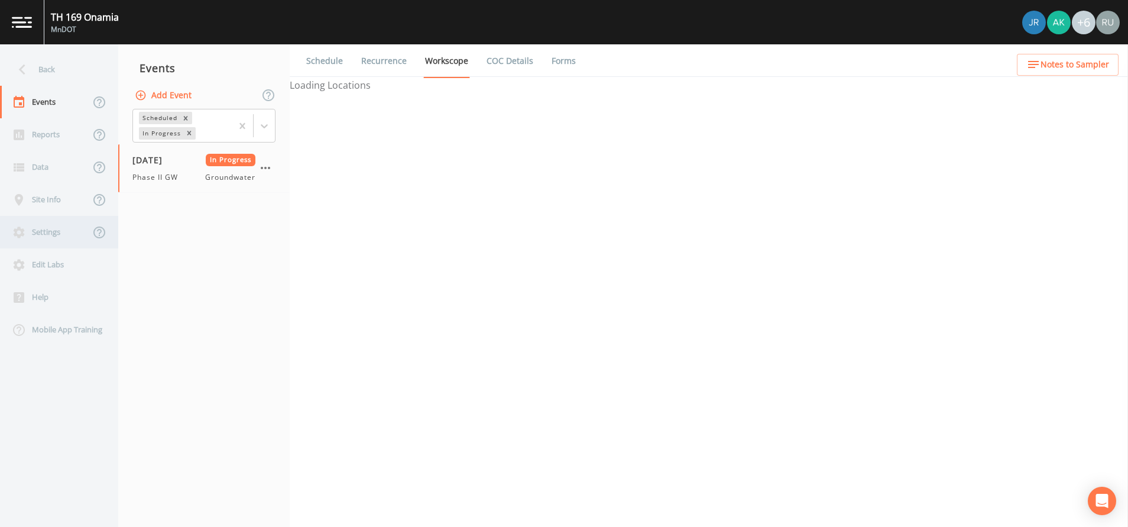
select select "2db501a7-c9cb-4153-86ea-dddf15e413cb"
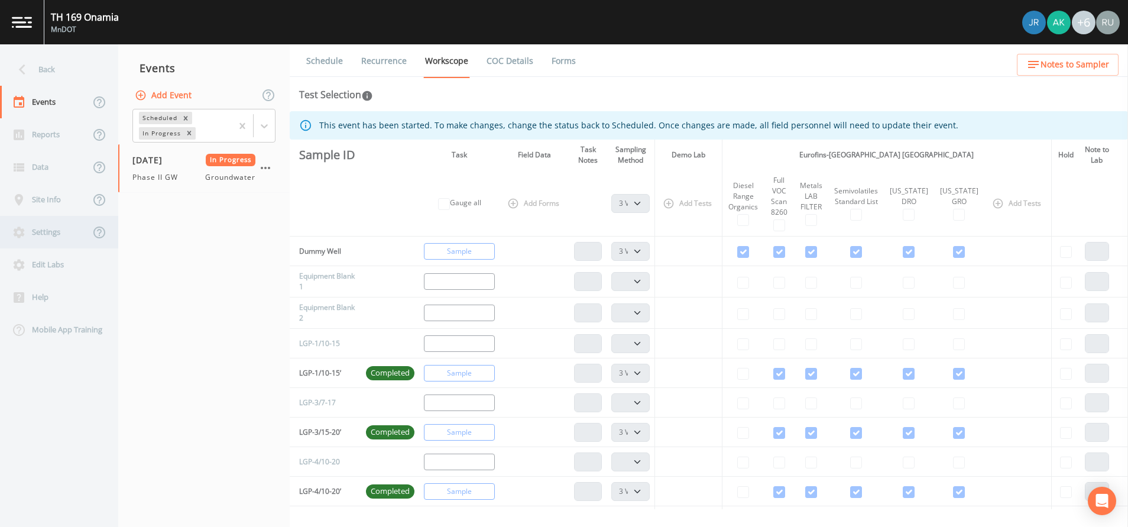
click at [40, 237] on div "Settings" at bounding box center [45, 232] width 90 height 33
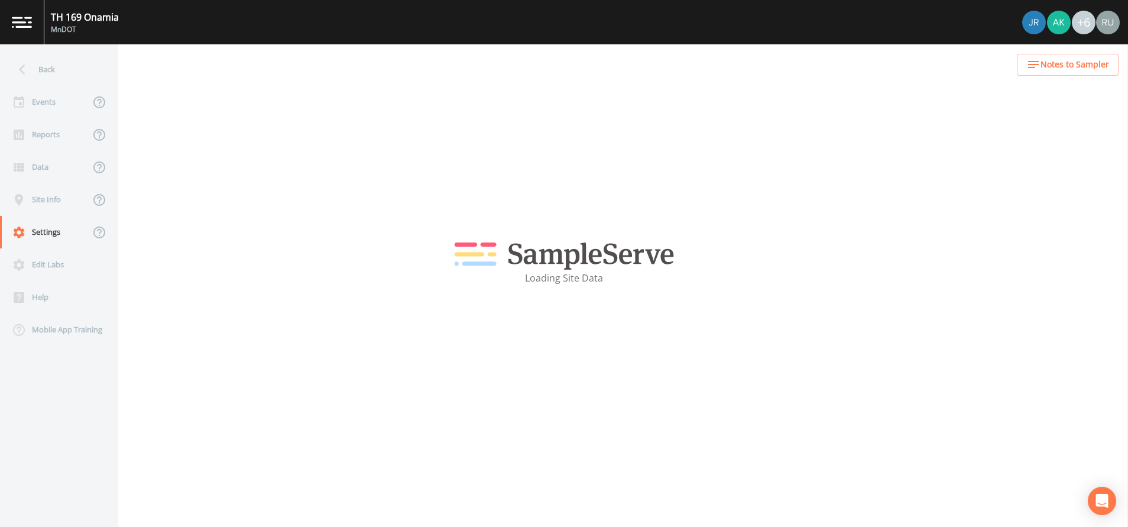
select select "2d7cff81-c4d8-4a74-8d84-d4957e4f44c3"
select select "United States"
select select "US/Central"
select select "Pour on ground"
select select "722c982a-8e8b-471e-aa0e-84e01ec66ecb"
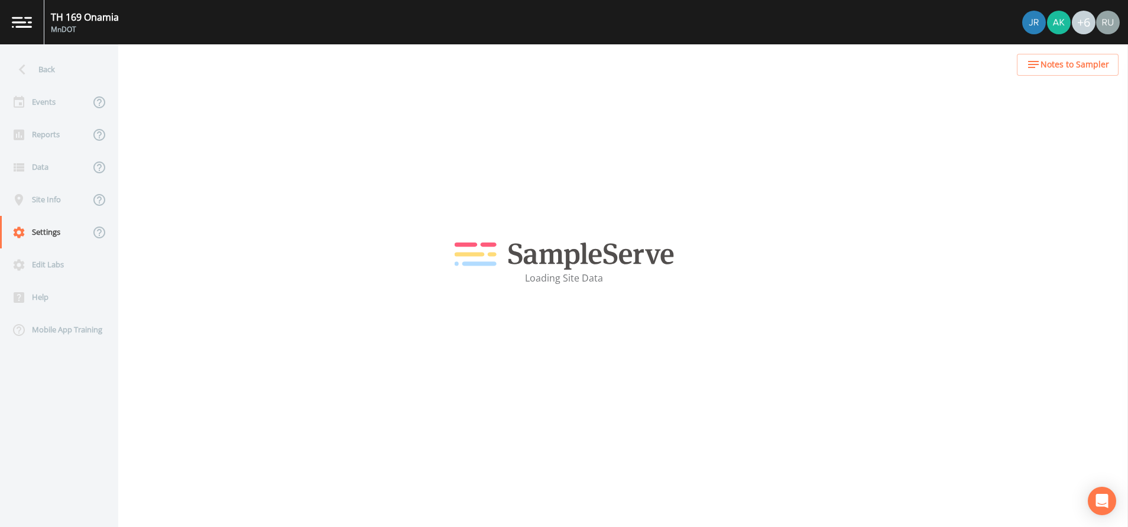
select select "c11a0cd5-aa5f-4043-abc9-1d282e0d5a1e"
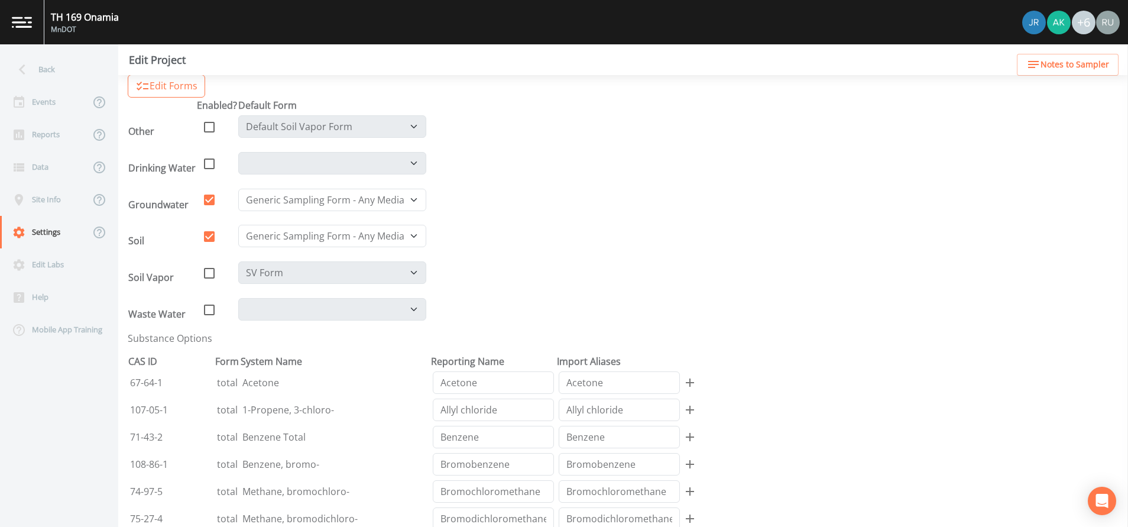
scroll to position [355, 0]
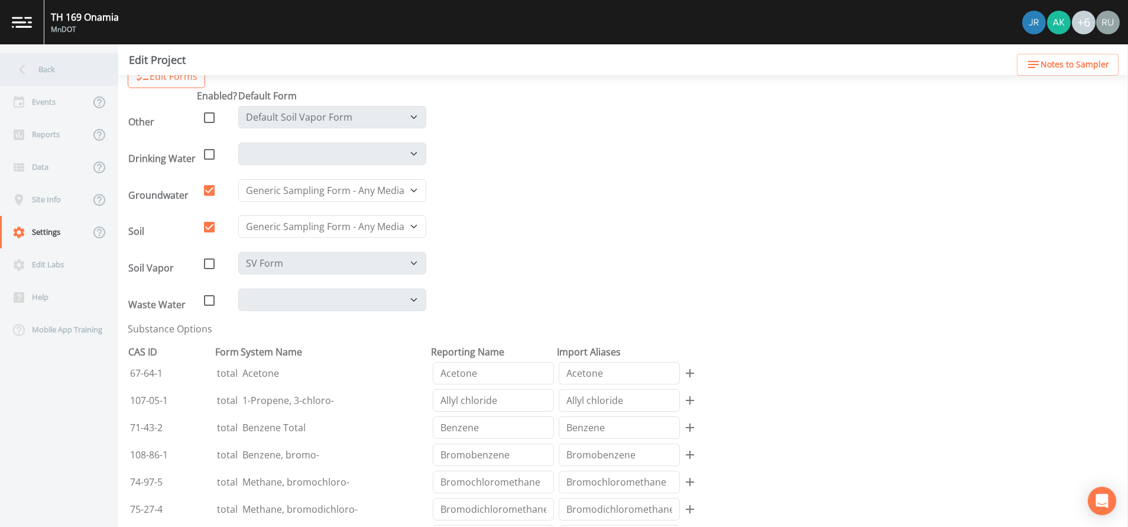
click at [37, 67] on div "Back" at bounding box center [53, 69] width 106 height 33
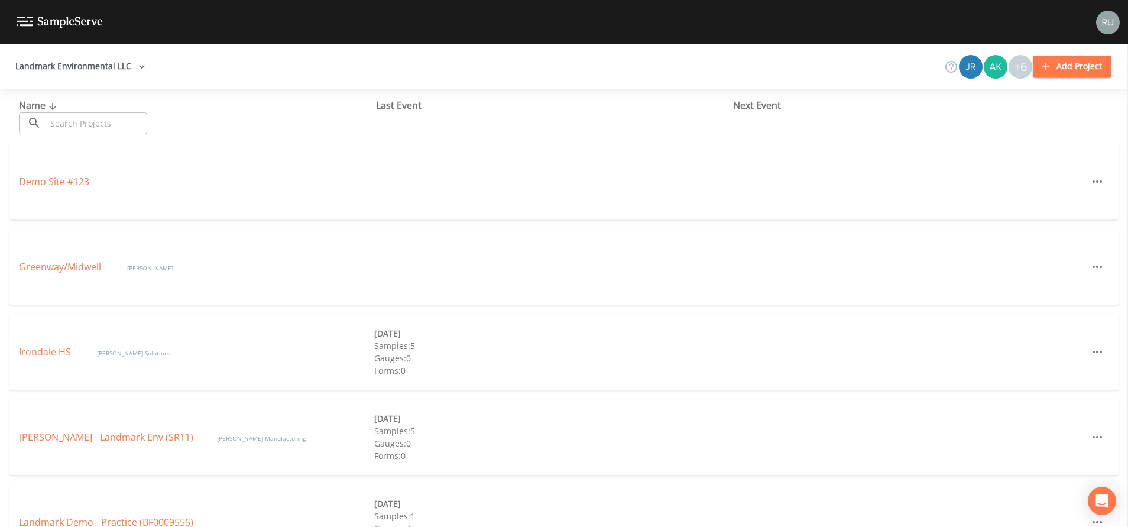
click at [88, 63] on button "Landmark Environmental LLC" at bounding box center [81, 67] width 140 height 22
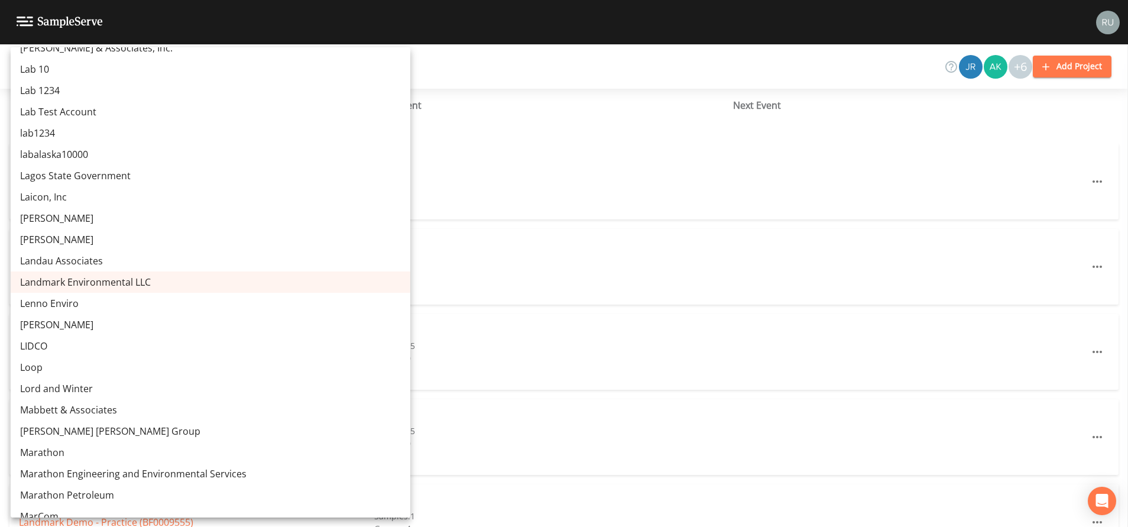
scroll to position [8446, 0]
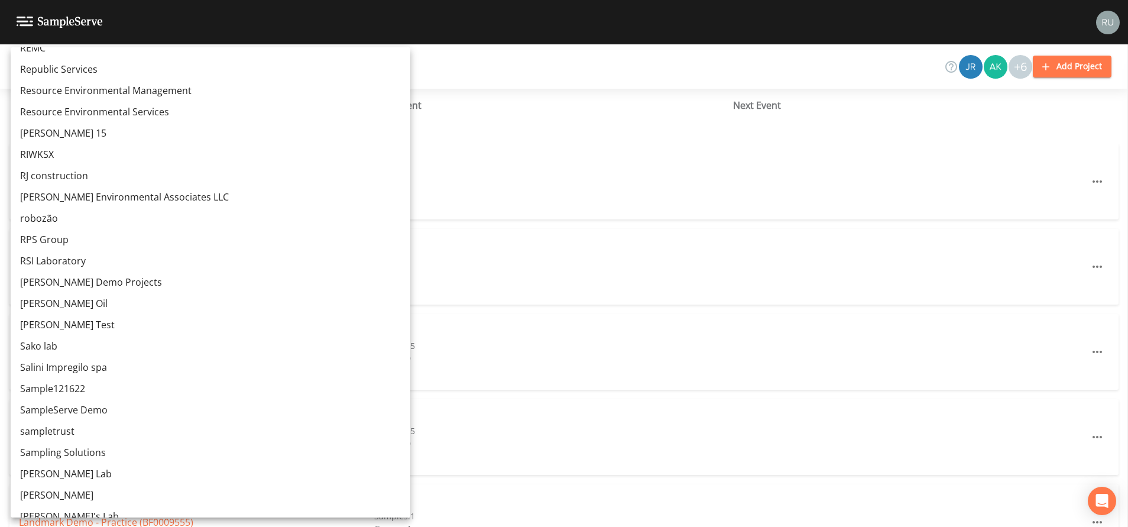
click at [61, 286] on link "Russell Demo Projects" at bounding box center [211, 281] width 400 height 21
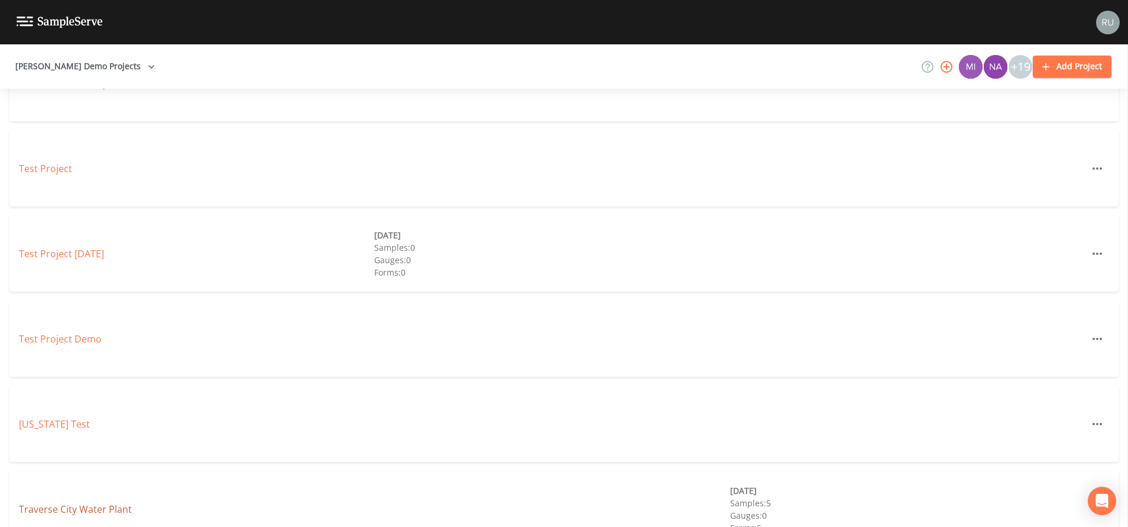
scroll to position [1898, 0]
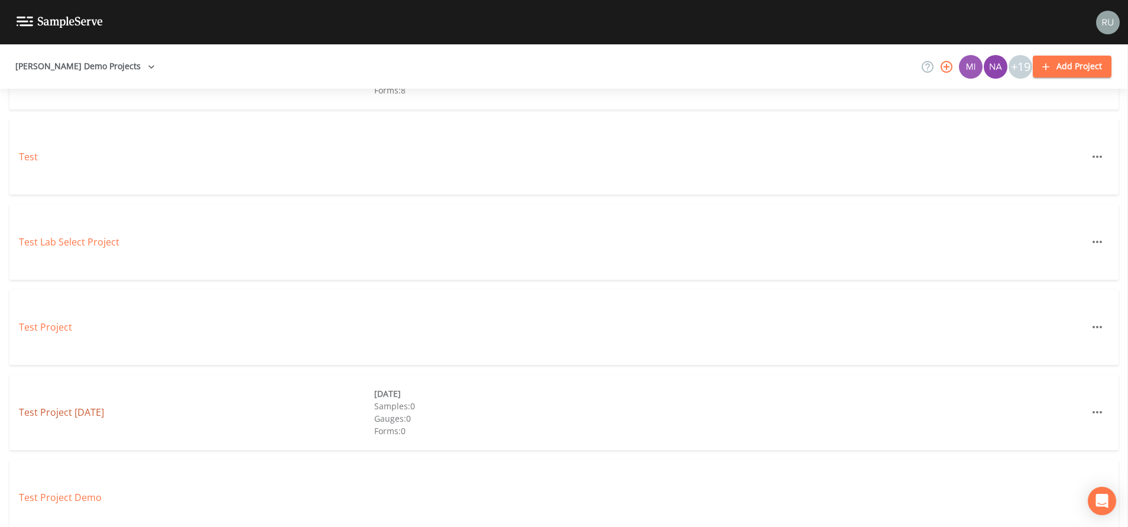
click at [53, 413] on link "Test Project [DATE]" at bounding box center [61, 412] width 85 height 13
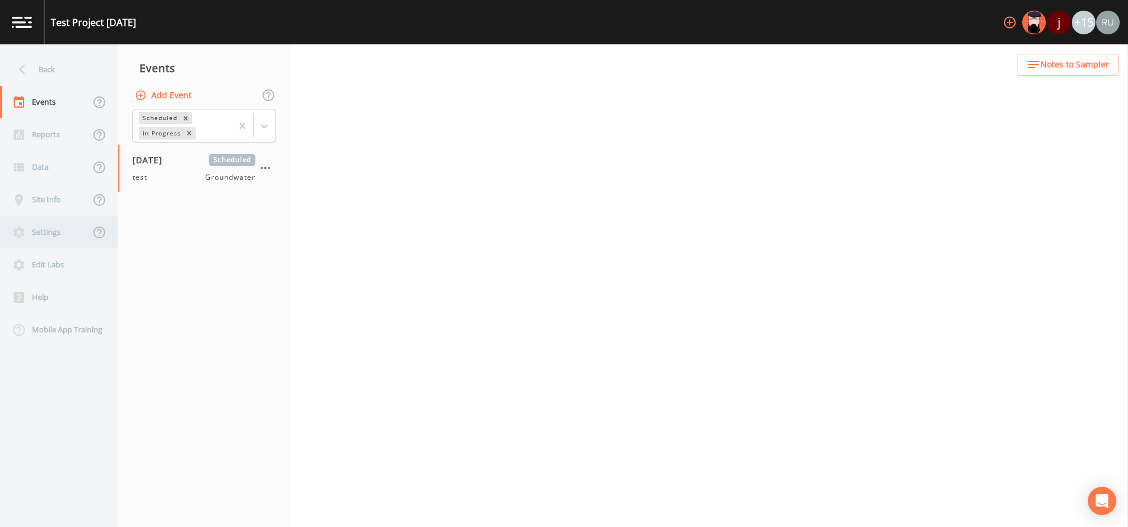
click at [48, 235] on div "Settings" at bounding box center [45, 232] width 90 height 33
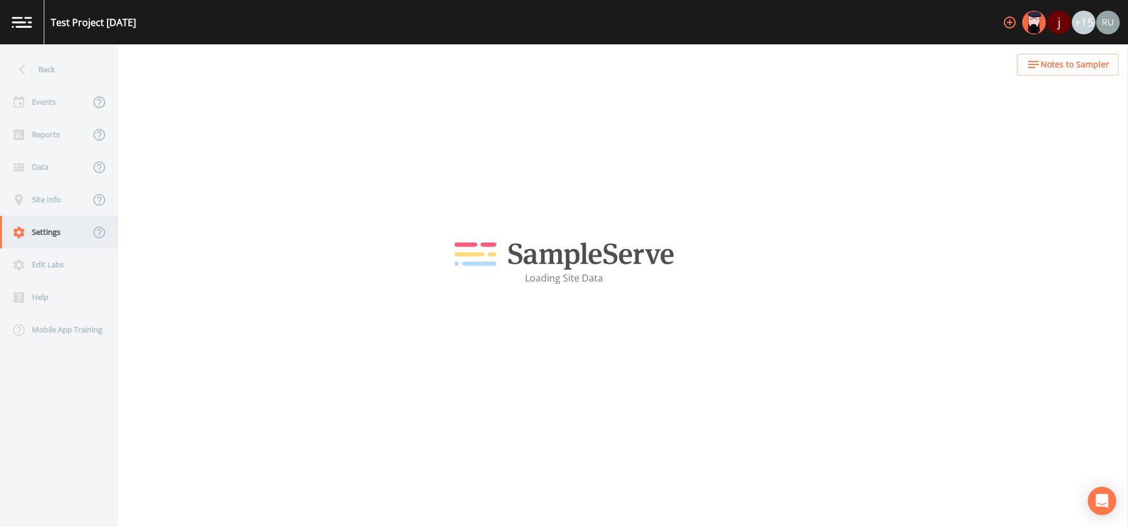
select select "47d45e13-a9d2-4a92-a30e-53aeb2a1ff48"
select select "United States"
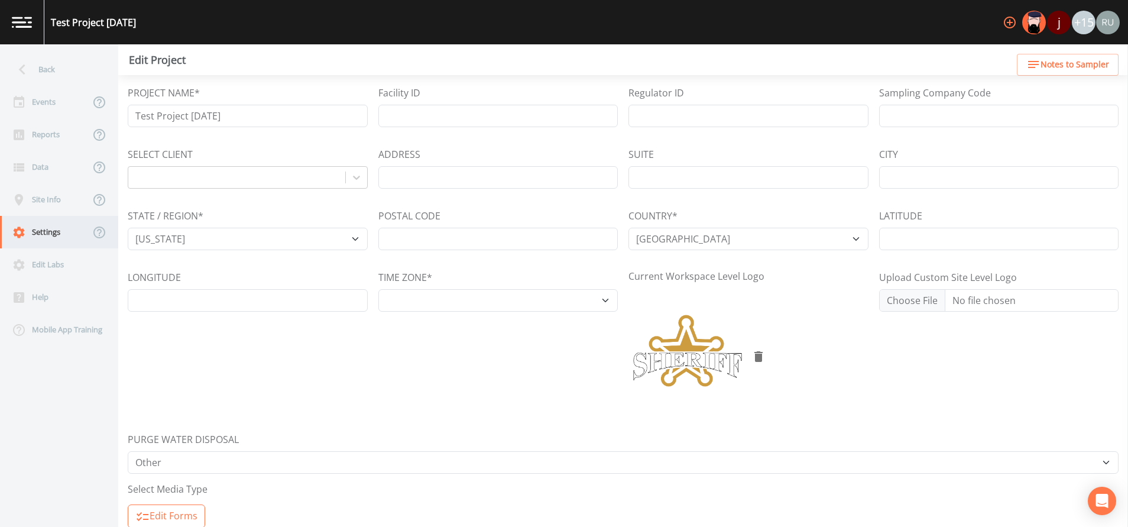
select select "EST"
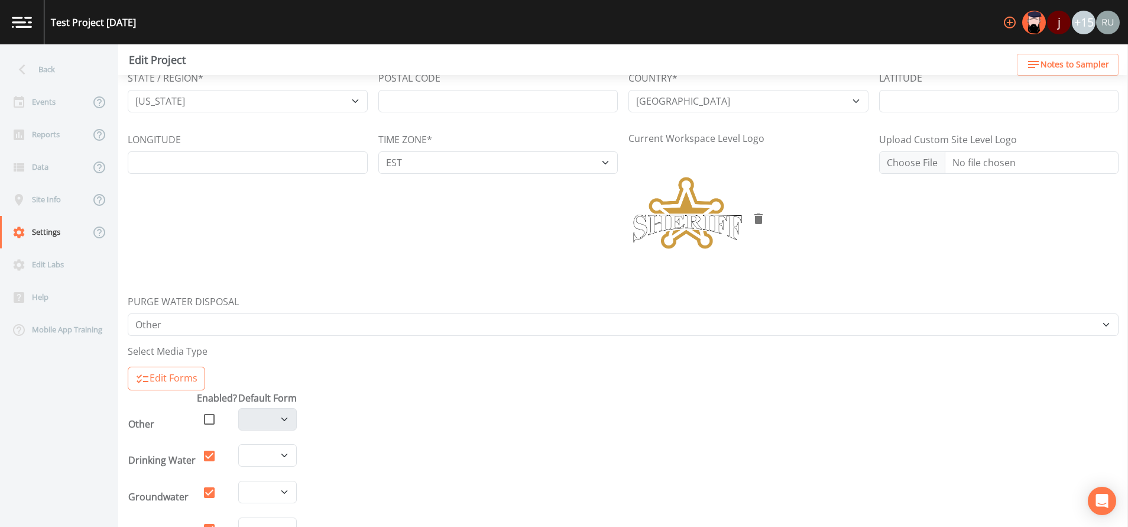
scroll to position [355, 0]
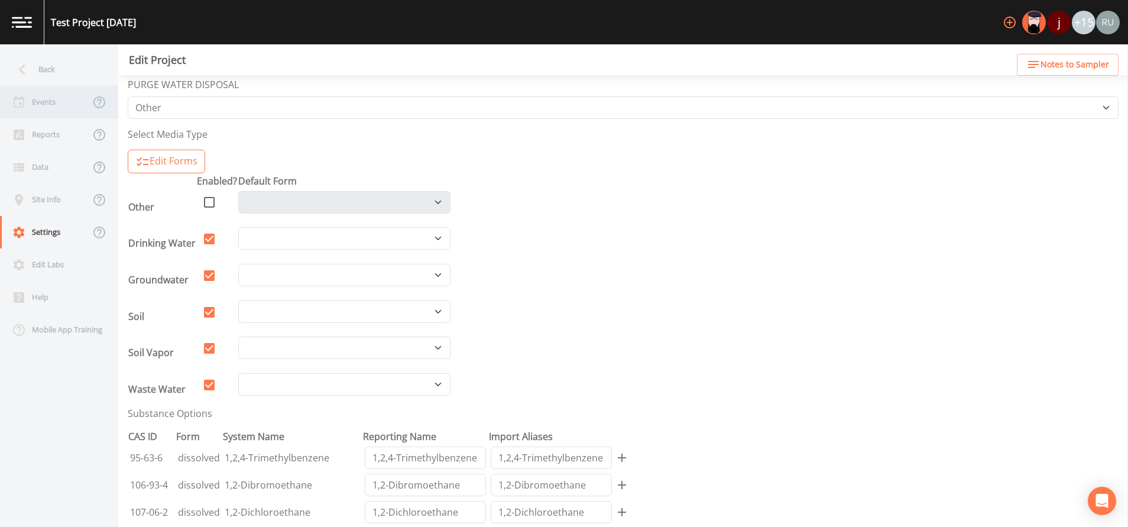
click at [48, 102] on div "Events" at bounding box center [45, 102] width 90 height 33
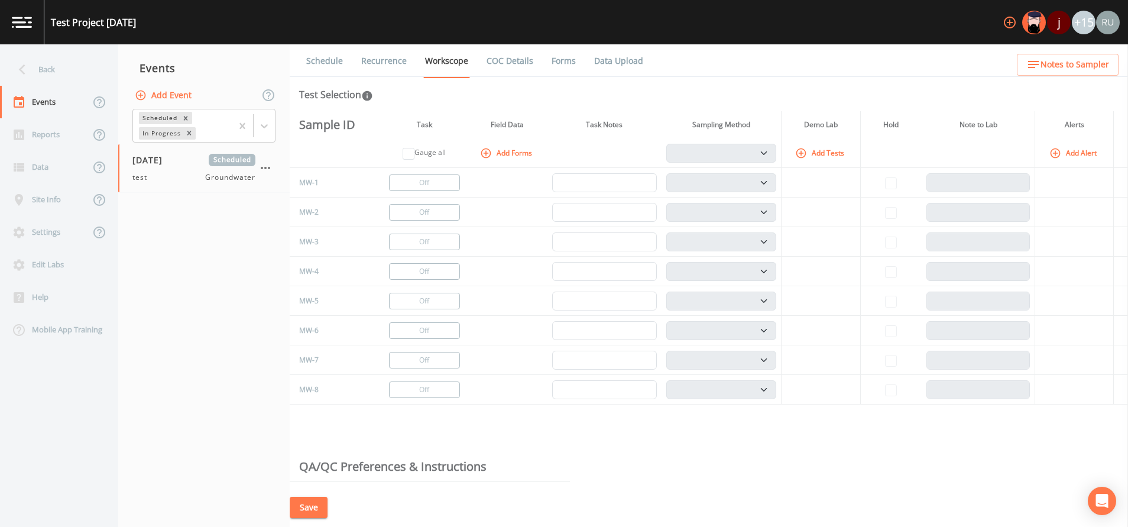
click at [171, 95] on button "Add Event" at bounding box center [164, 96] width 64 height 22
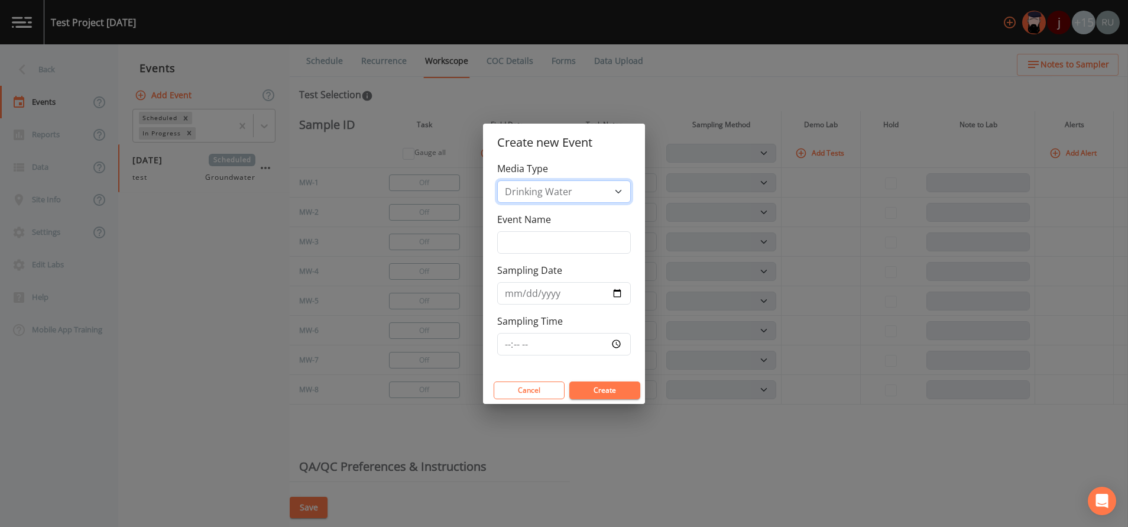
click at [617, 189] on select "Drinking Water Groundwater Soil Soil Vapor Waste Water" at bounding box center [564, 191] width 134 height 22
select select "soil_vapor"
click at [497, 203] on select "Drinking Water Groundwater Soil Soil Vapor Waste Water" at bounding box center [564, 191] width 134 height 22
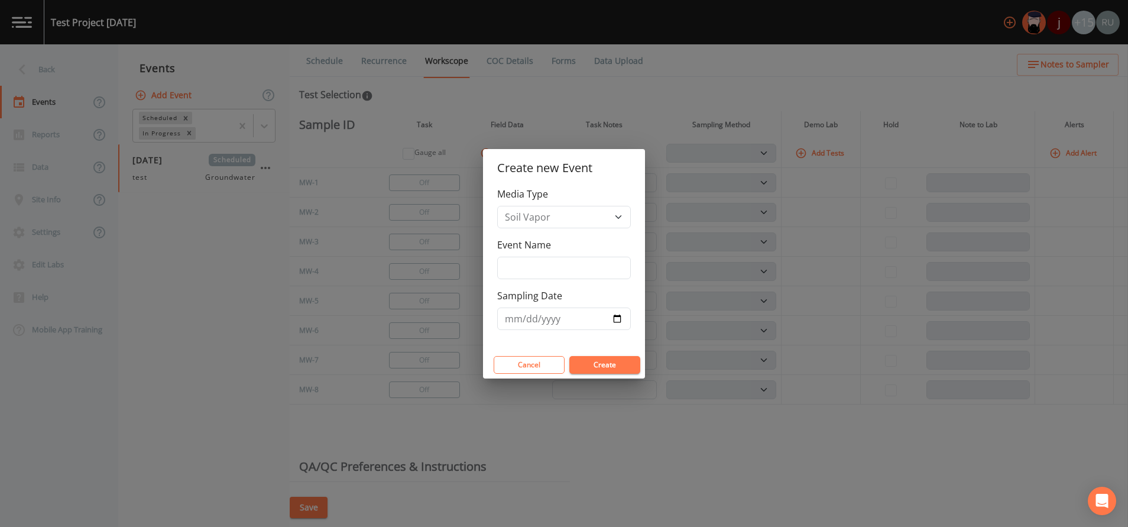
click at [603, 365] on button "Create" at bounding box center [605, 365] width 71 height 18
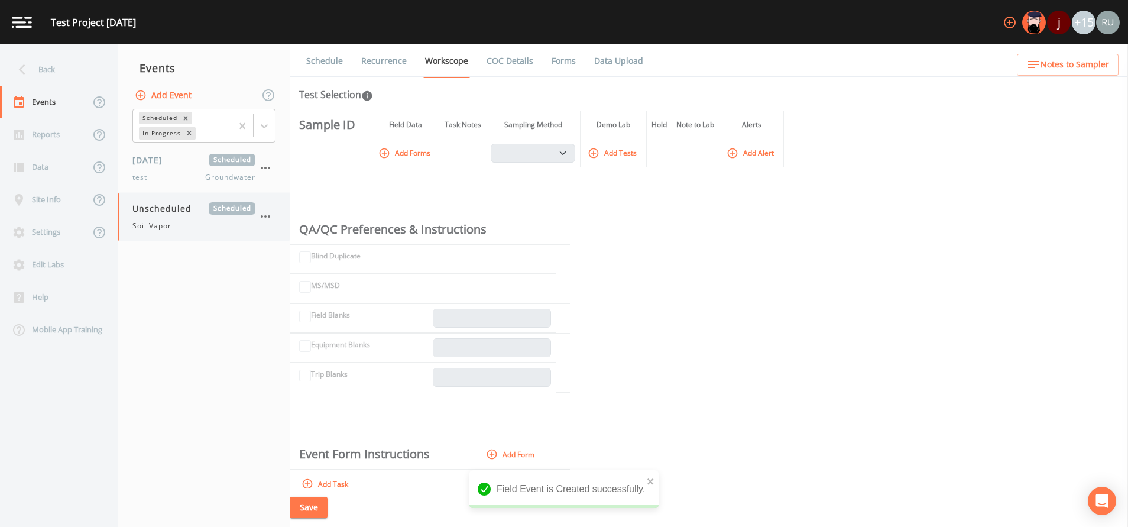
click at [168, 213] on span "Unscheduled" at bounding box center [165, 208] width 67 height 12
click at [556, 63] on link "Forms" at bounding box center [564, 60] width 28 height 33
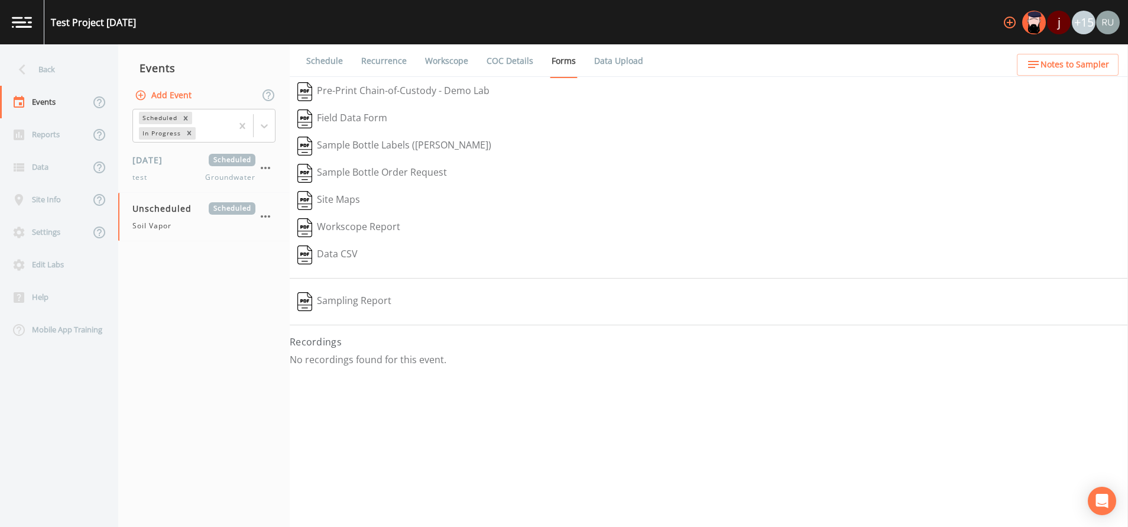
click at [614, 60] on link "Data Upload" at bounding box center [619, 60] width 53 height 33
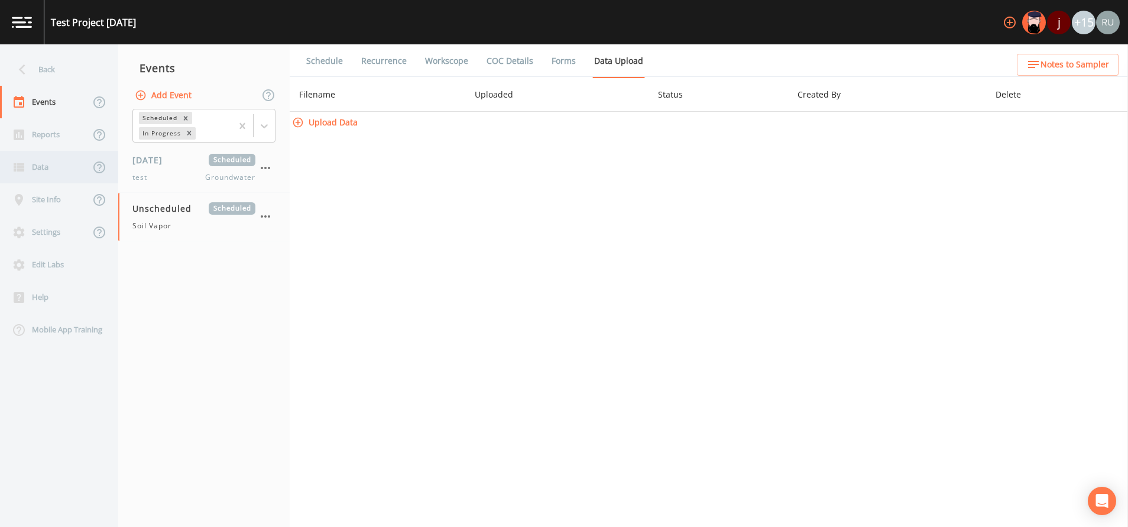
click at [34, 167] on div "Data" at bounding box center [45, 167] width 90 height 33
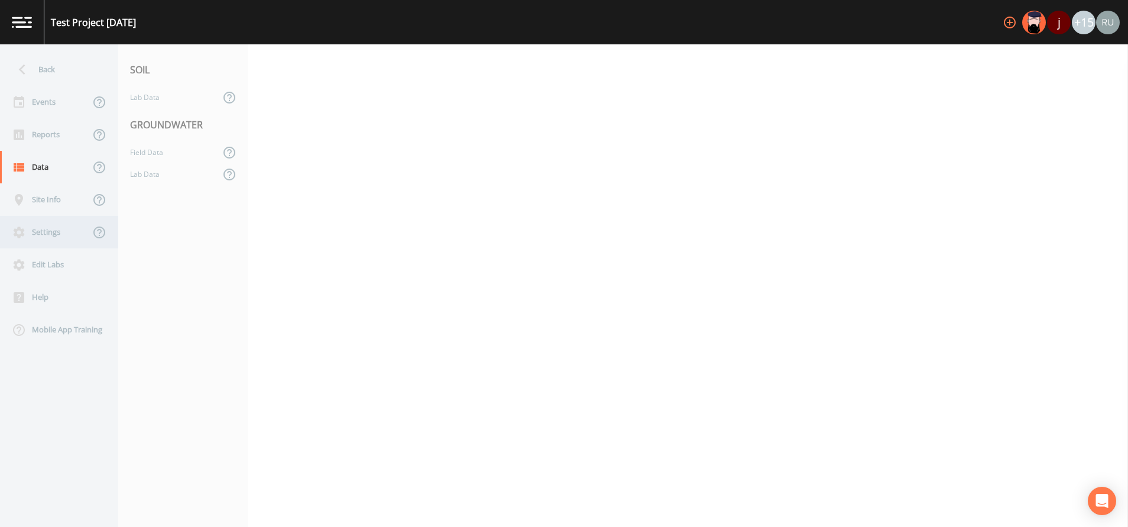
click at [46, 232] on div "Settings" at bounding box center [45, 232] width 90 height 33
select select "47d45e13-a9d2-4a92-a30e-53aeb2a1ff48"
select select "EST"
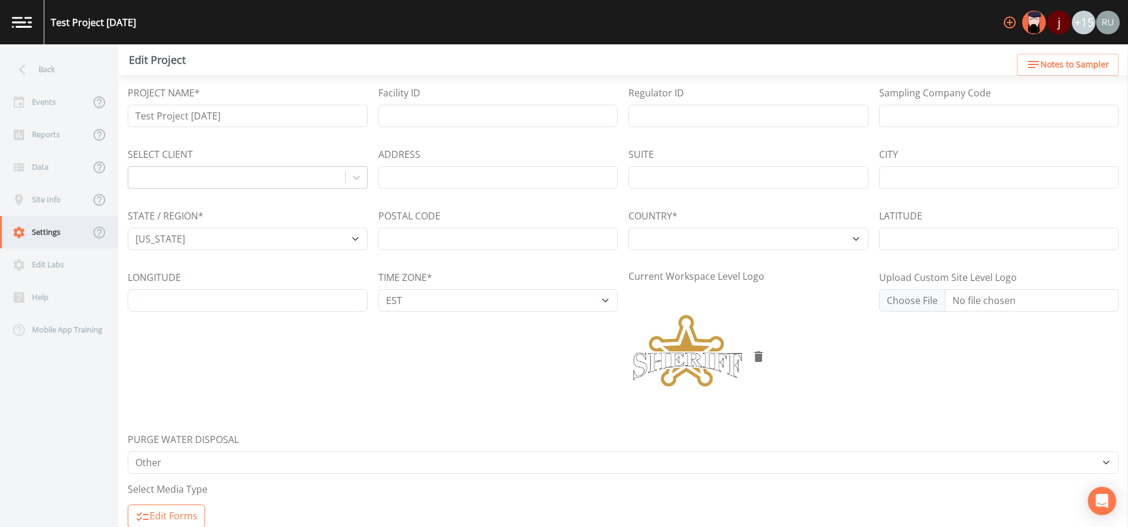
select select "United States"
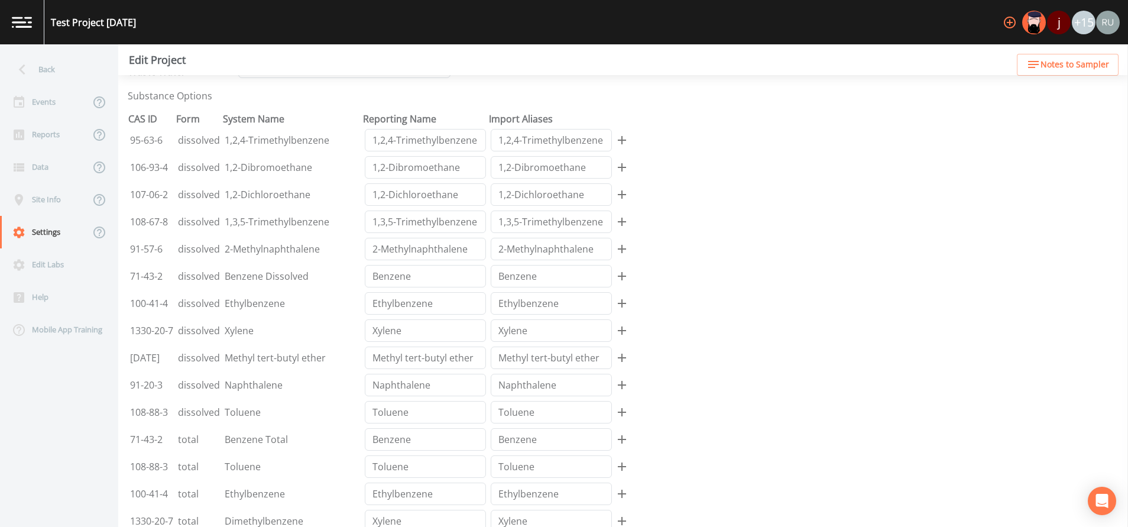
scroll to position [798, 0]
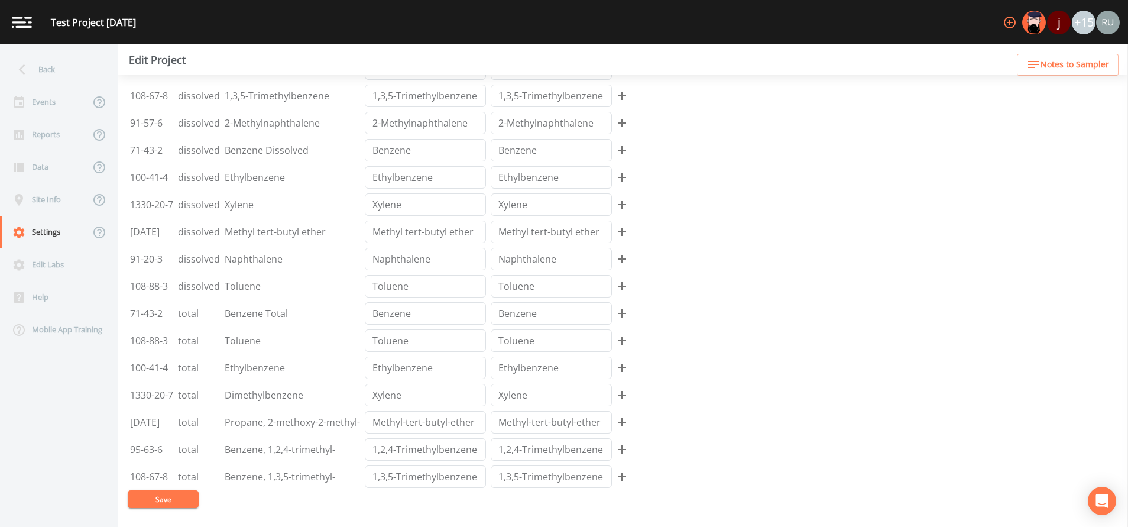
click at [160, 493] on button "Save" at bounding box center [163, 499] width 71 height 18
click at [51, 129] on div "Reports" at bounding box center [45, 134] width 90 height 33
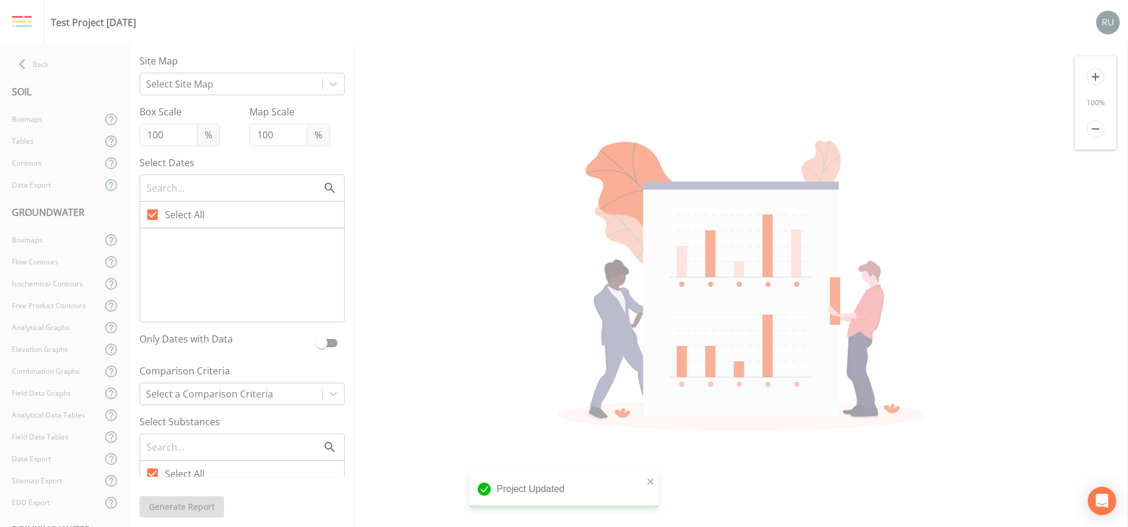
checkbox input "false"
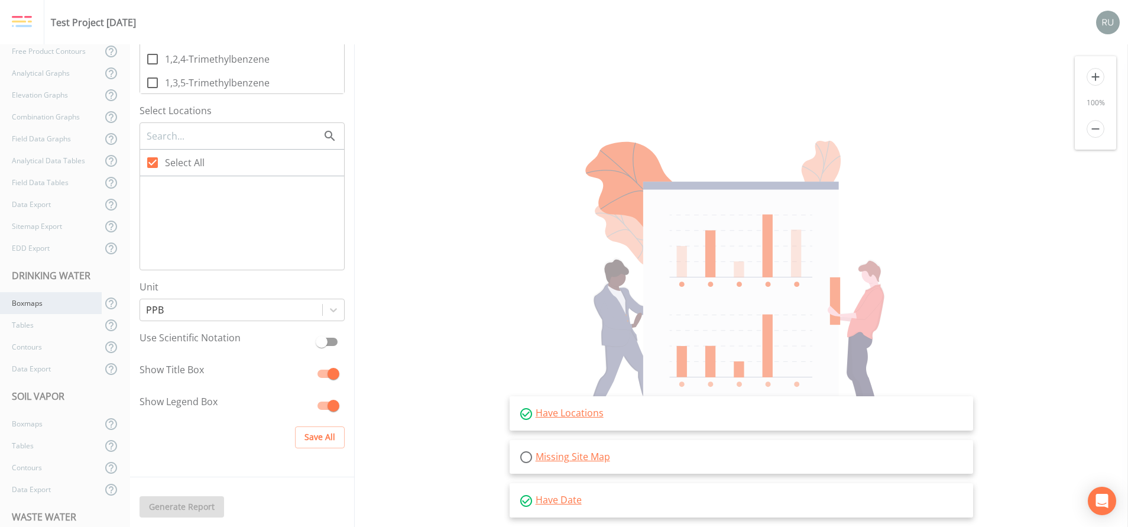
scroll to position [360, 0]
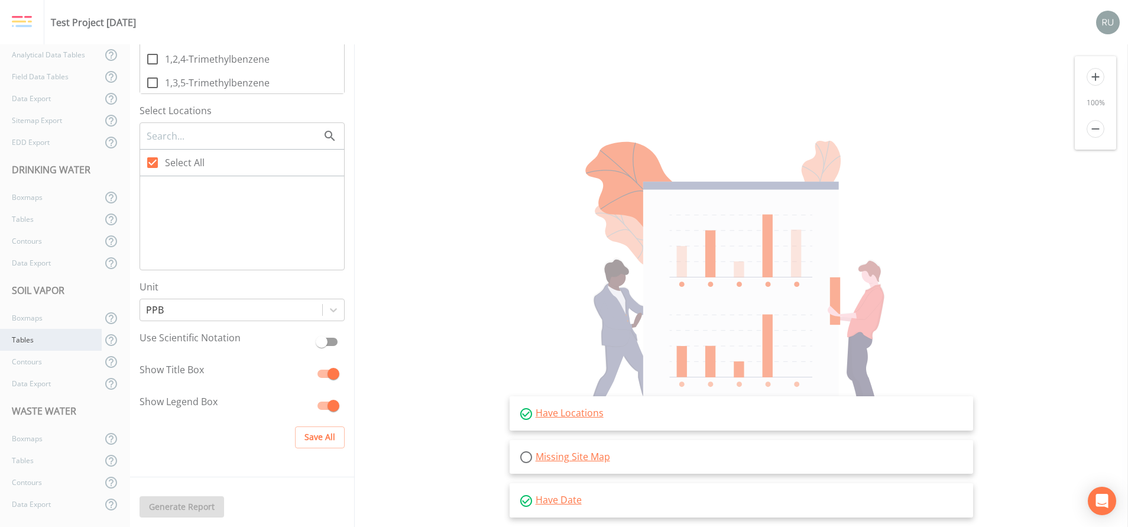
click at [27, 339] on div "Tables" at bounding box center [51, 340] width 102 height 22
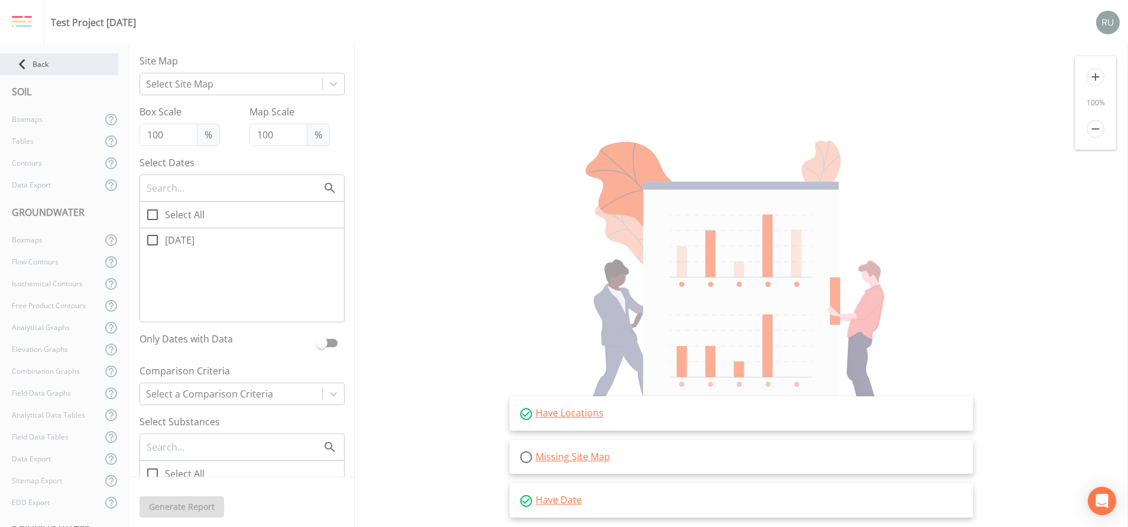
click at [34, 67] on div "Back" at bounding box center [59, 64] width 118 height 22
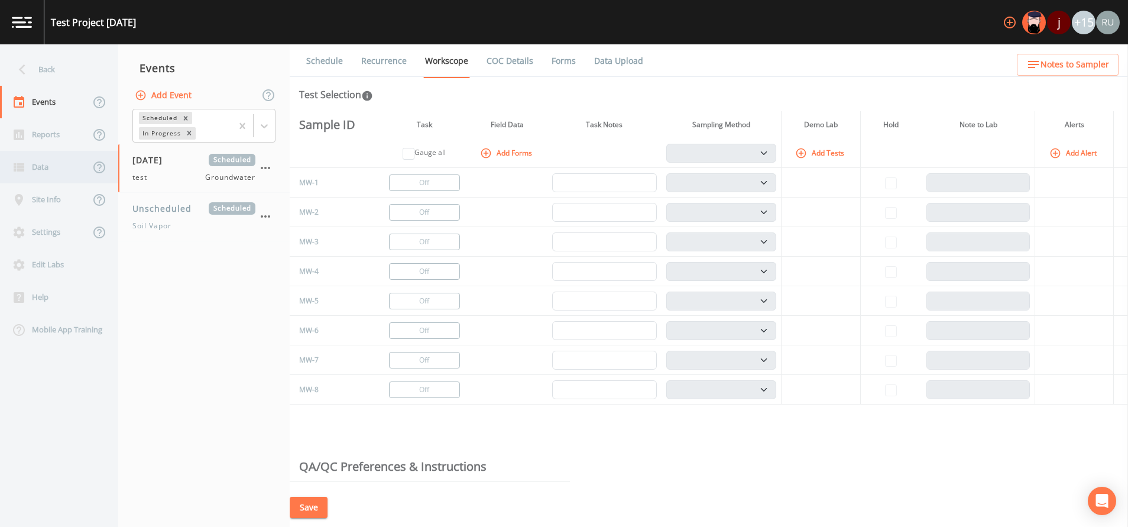
click at [40, 168] on div "Data" at bounding box center [45, 167] width 90 height 33
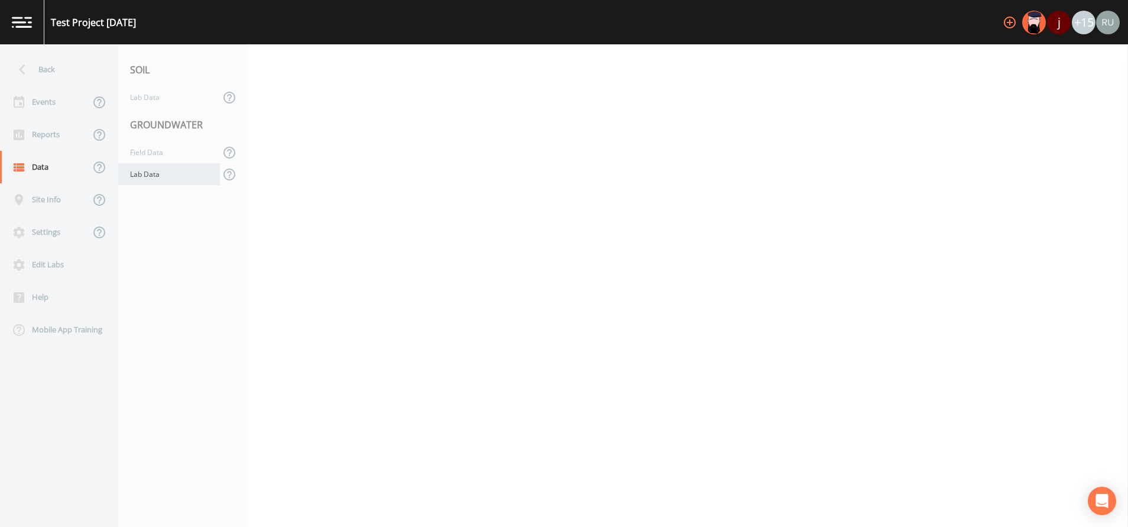
click at [138, 173] on div "Lab Data" at bounding box center [169, 174] width 102 height 22
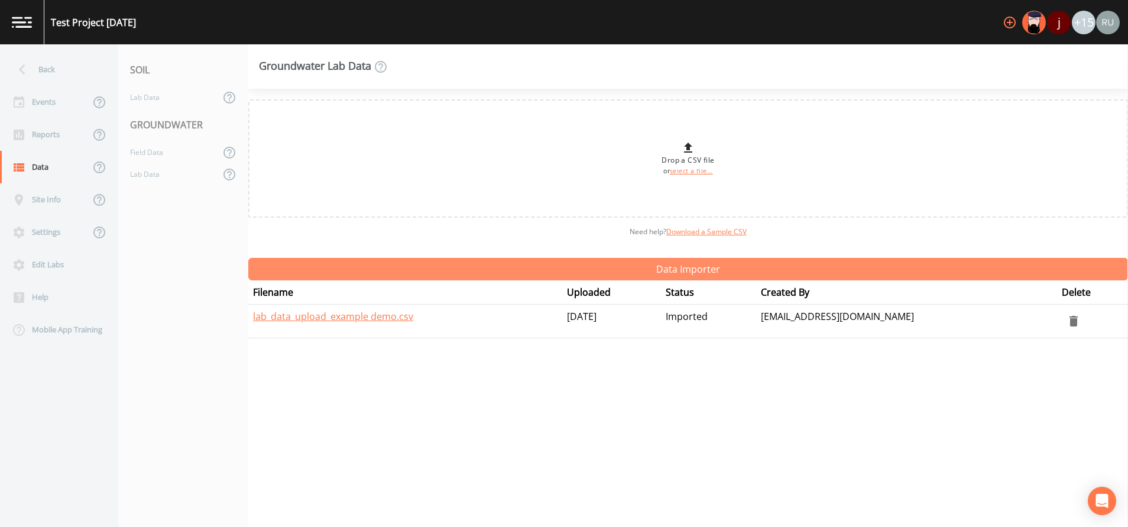
click at [549, 267] on button "Data Importer" at bounding box center [688, 269] width 880 height 22
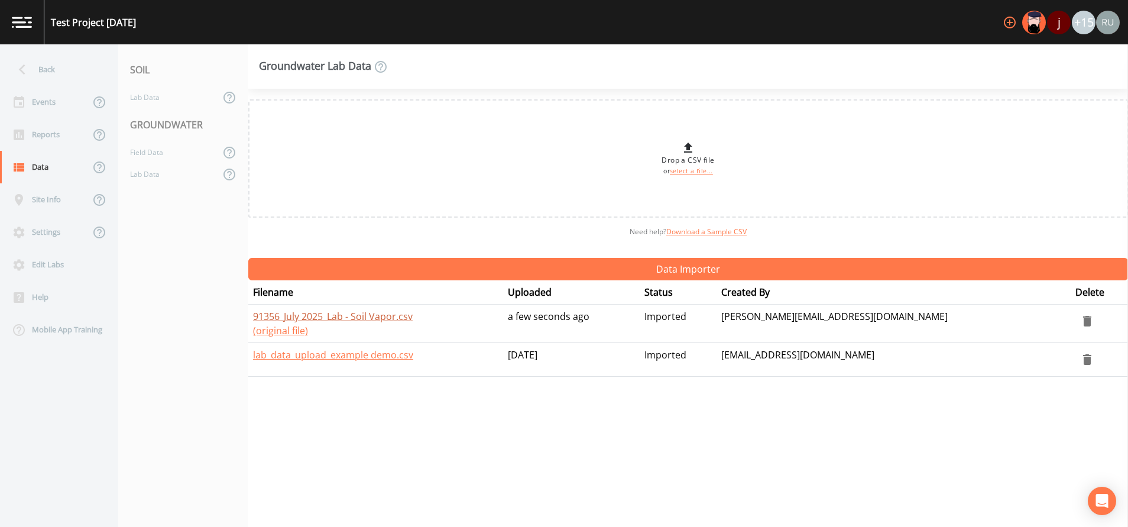
click at [279, 316] on link "91356_July 2025_Lab - Soil Vapor.csv" at bounding box center [333, 316] width 160 height 13
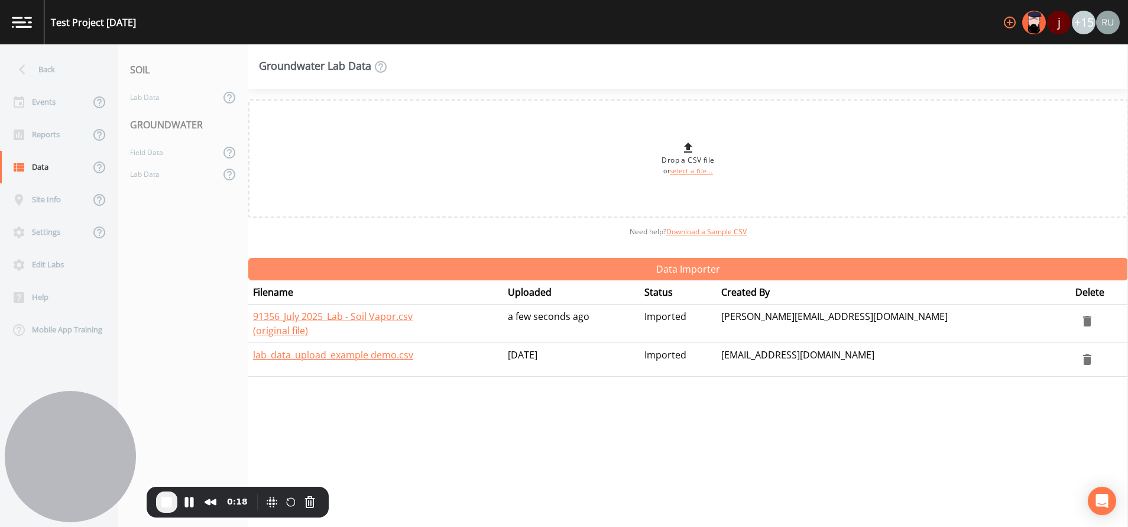
click at [685, 271] on button "Data Importer" at bounding box center [688, 269] width 880 height 22
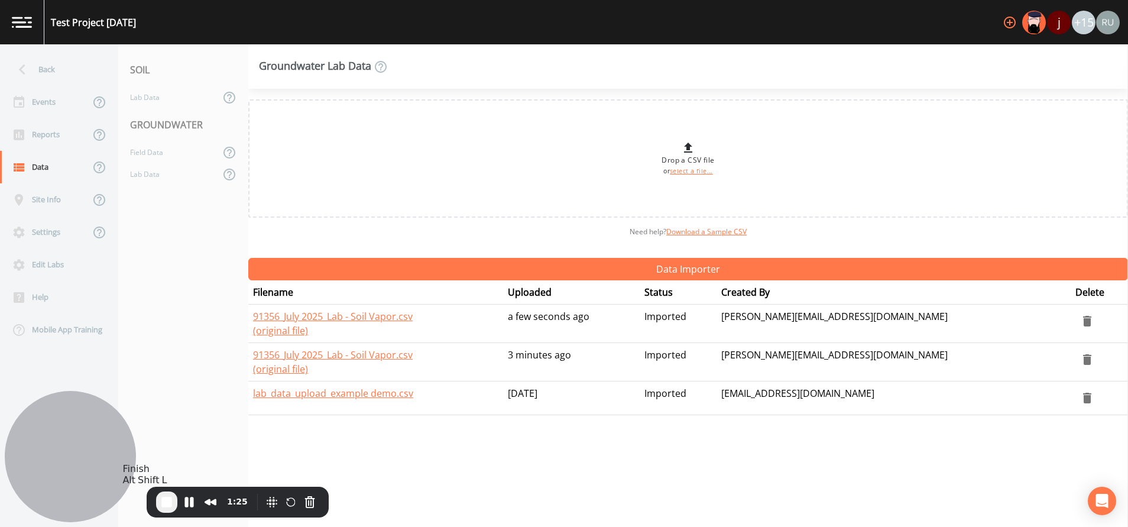
click at [170, 505] on span "End Recording" at bounding box center [167, 502] width 14 height 14
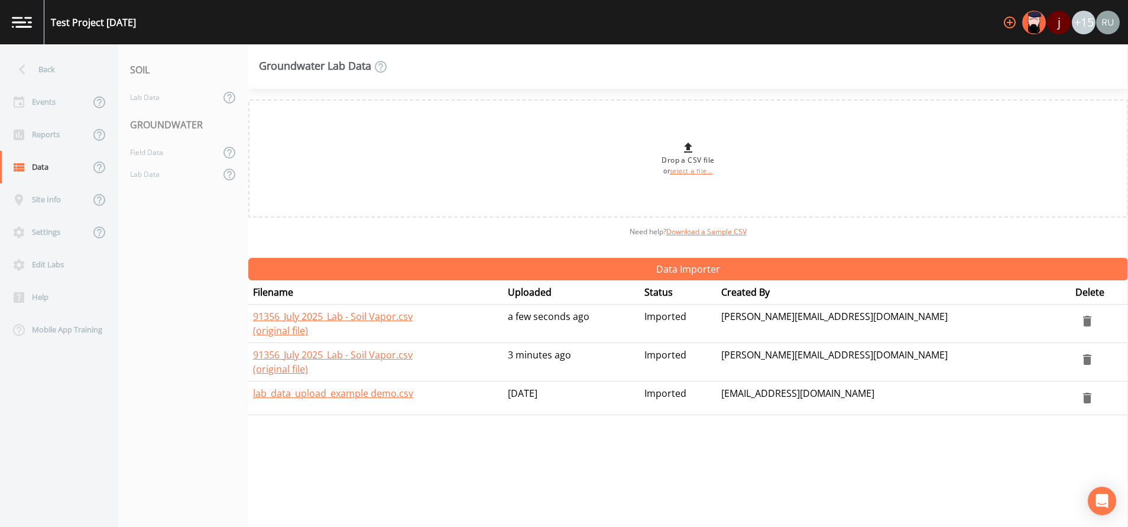
click at [1083, 321] on icon "delete" at bounding box center [1087, 321] width 8 height 11
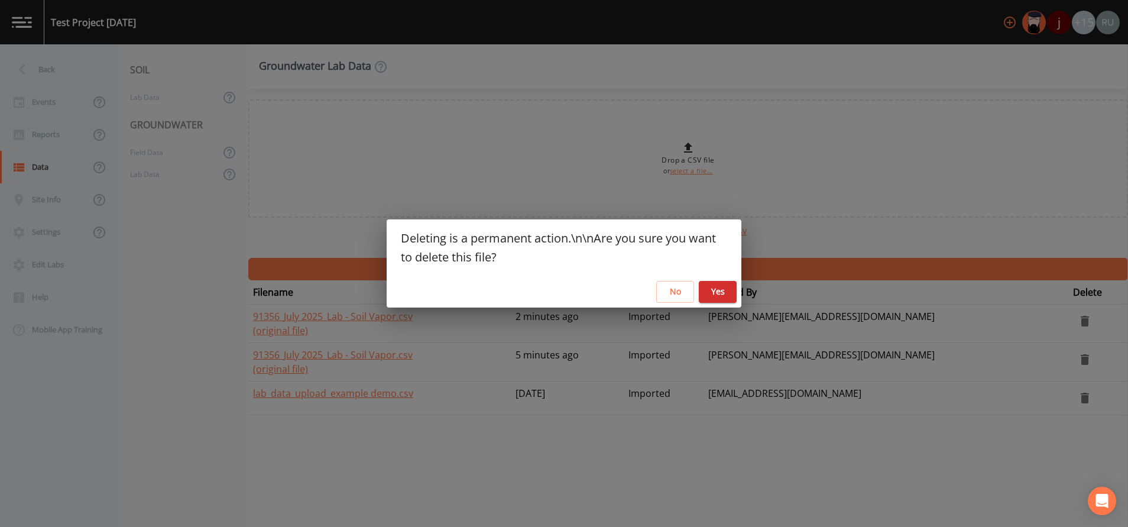
click at [714, 289] on button "Yes" at bounding box center [718, 292] width 38 height 22
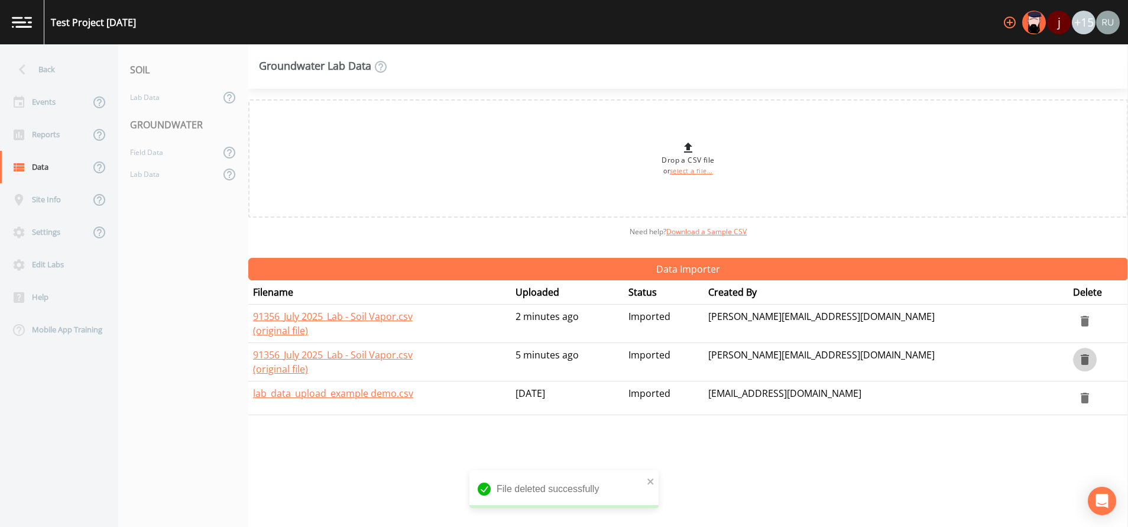
click at [1081, 358] on icon "delete" at bounding box center [1085, 359] width 8 height 11
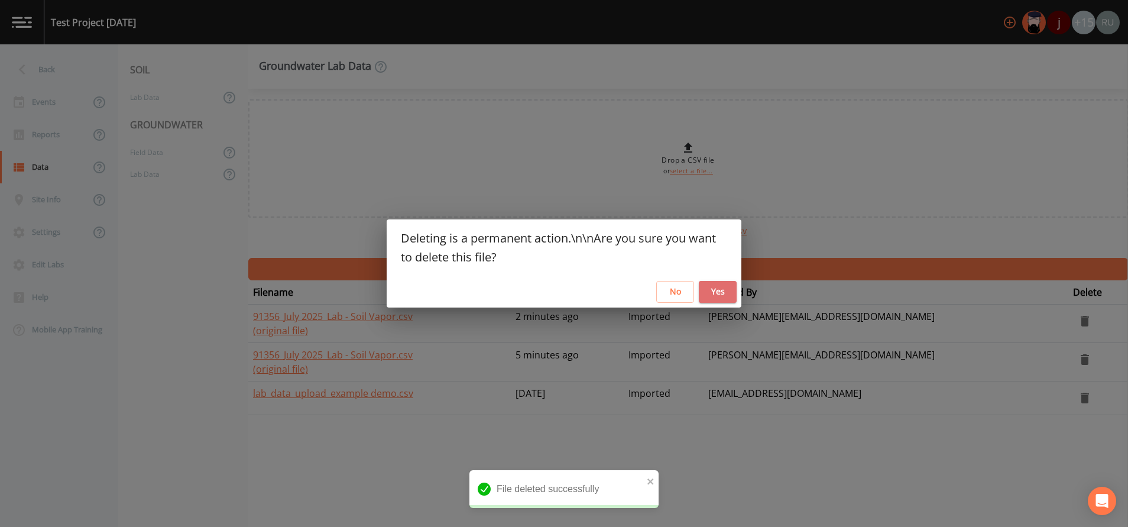
click at [722, 292] on button "Yes" at bounding box center [718, 292] width 38 height 22
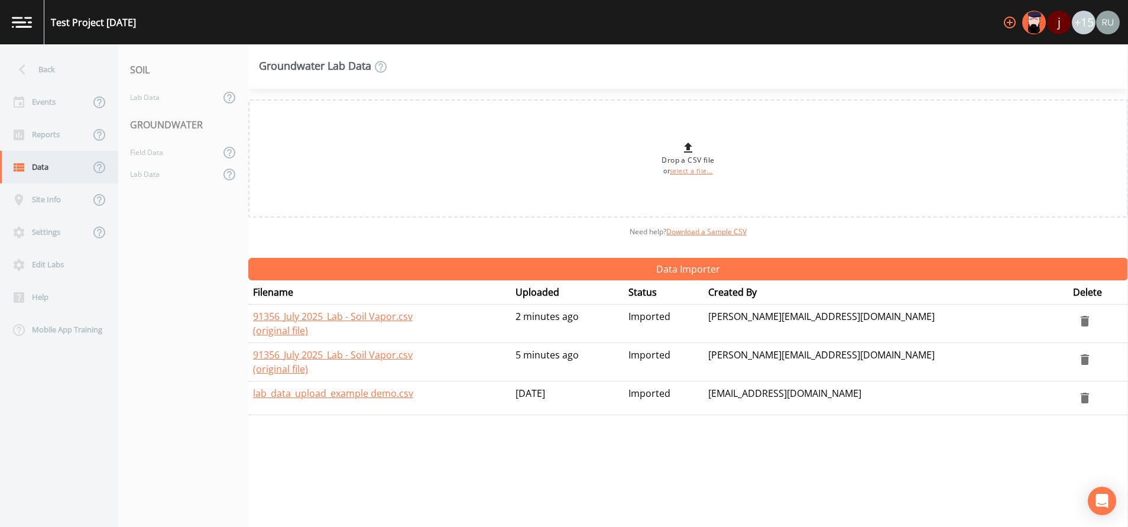
click at [42, 167] on div "Data" at bounding box center [45, 167] width 90 height 33
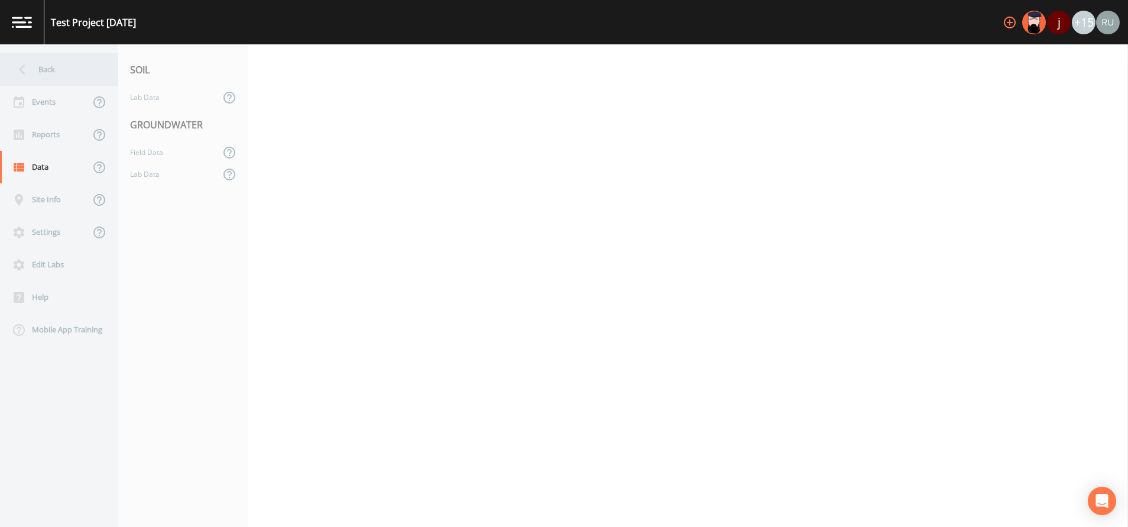
click at [37, 60] on div "Back" at bounding box center [53, 69] width 106 height 33
